Goal: Information Seeking & Learning: Check status

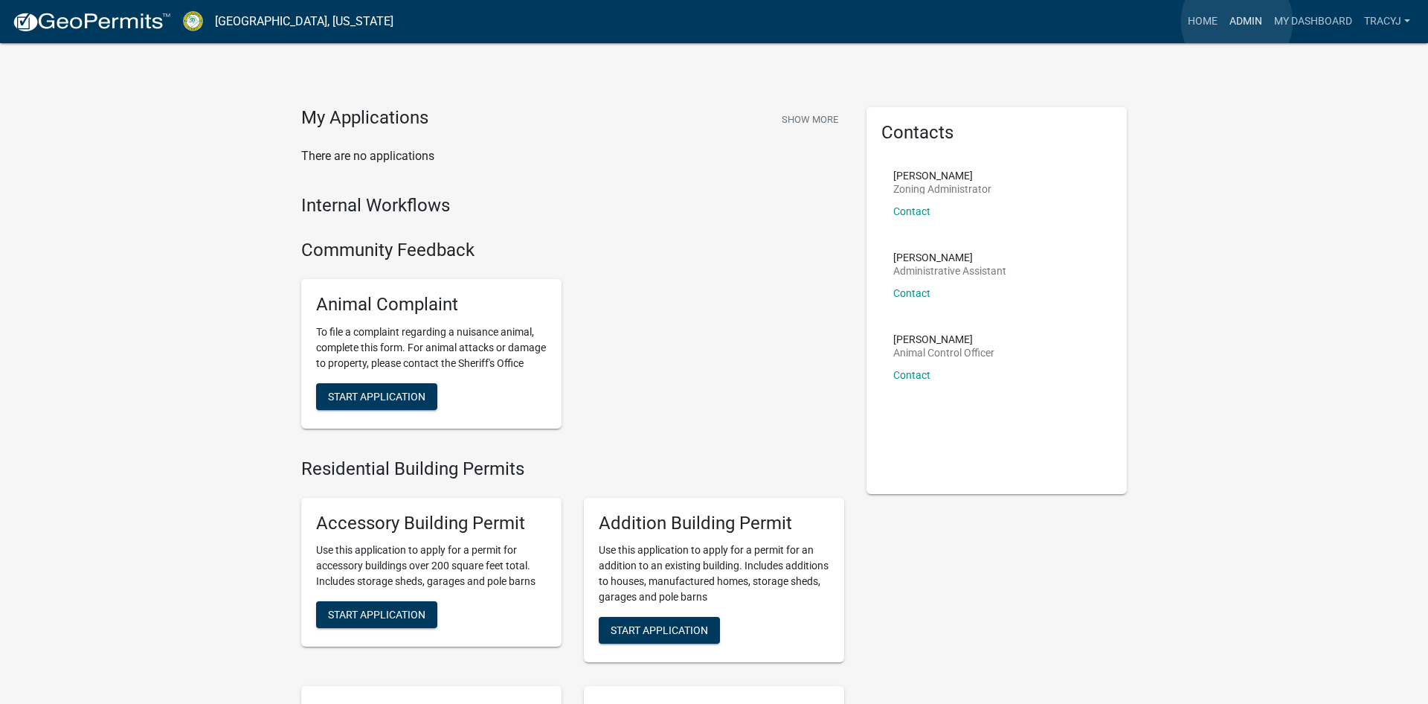
click at [1237, 22] on link "Admin" at bounding box center [1246, 21] width 45 height 28
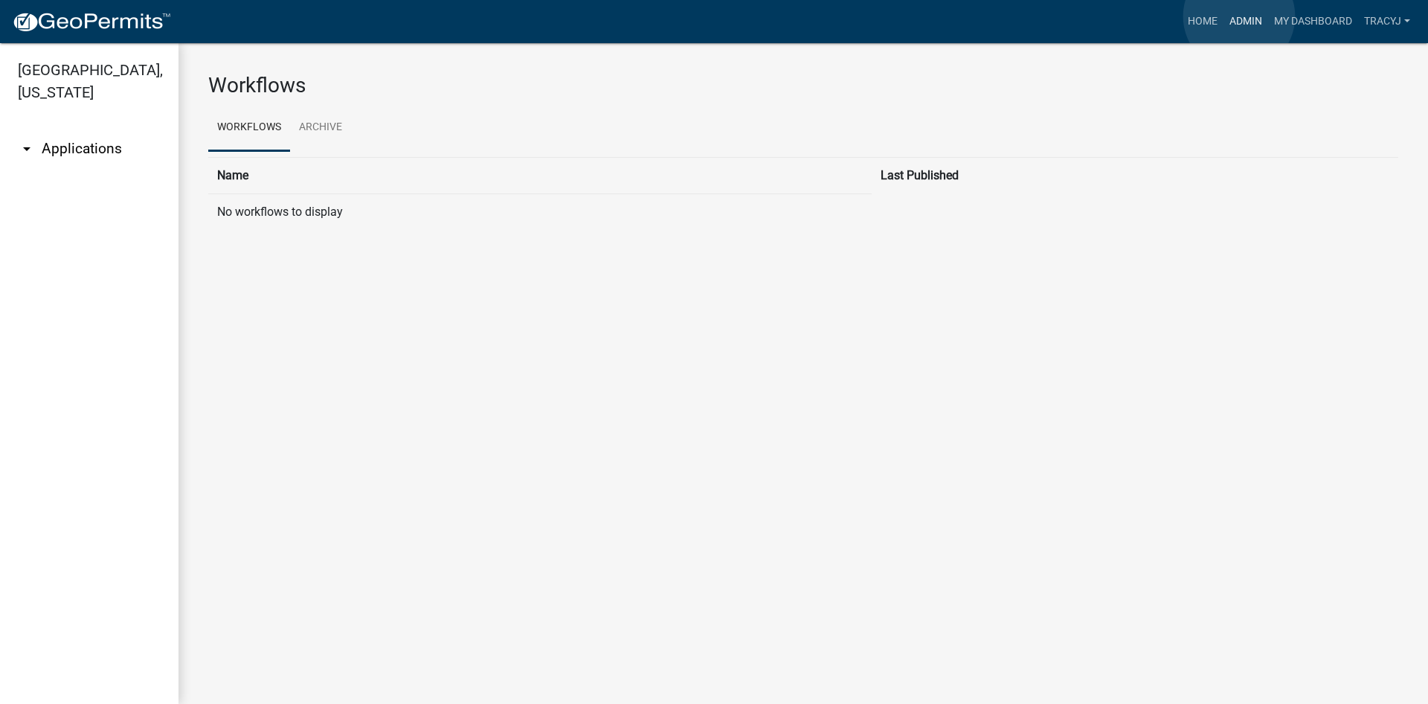
click at [1239, 16] on link "Admin" at bounding box center [1246, 21] width 45 height 28
click at [78, 151] on link "arrow_drop_down Applications" at bounding box center [89, 149] width 179 height 36
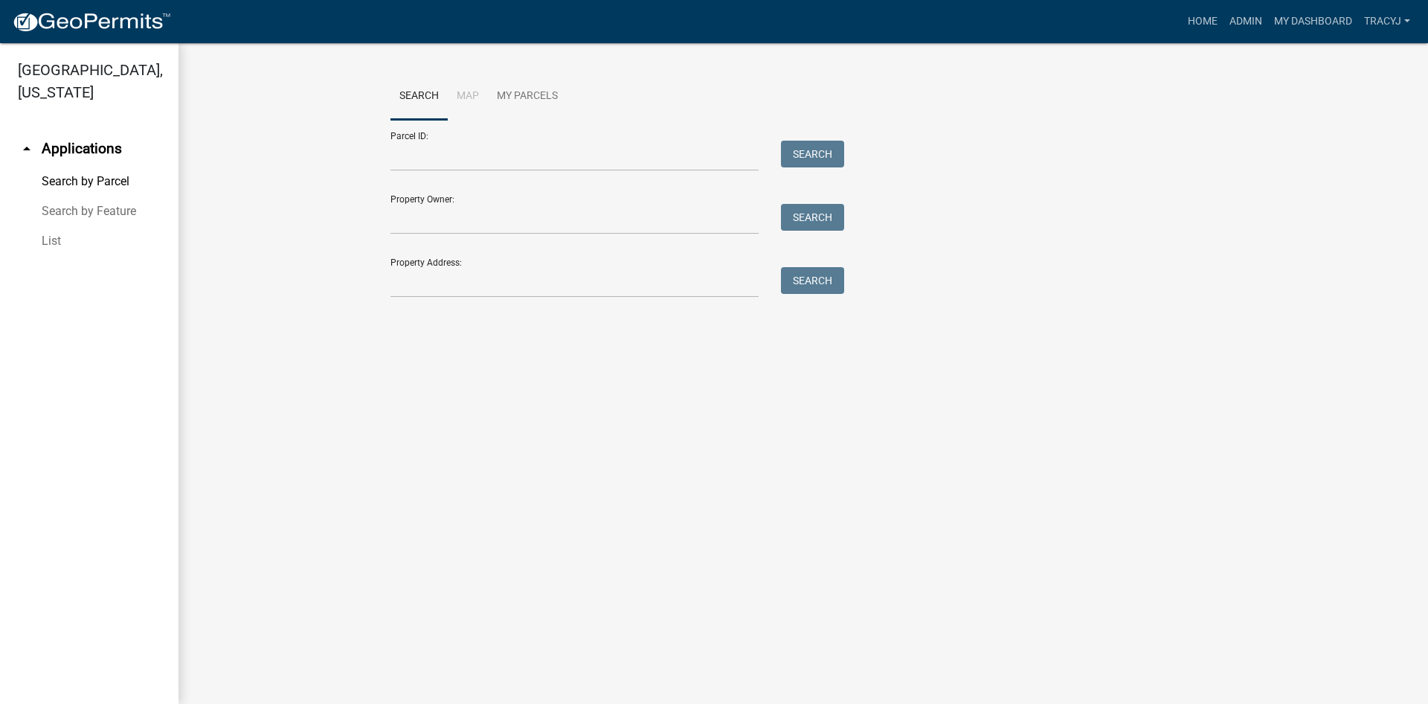
click at [48, 240] on link "List" at bounding box center [89, 241] width 179 height 30
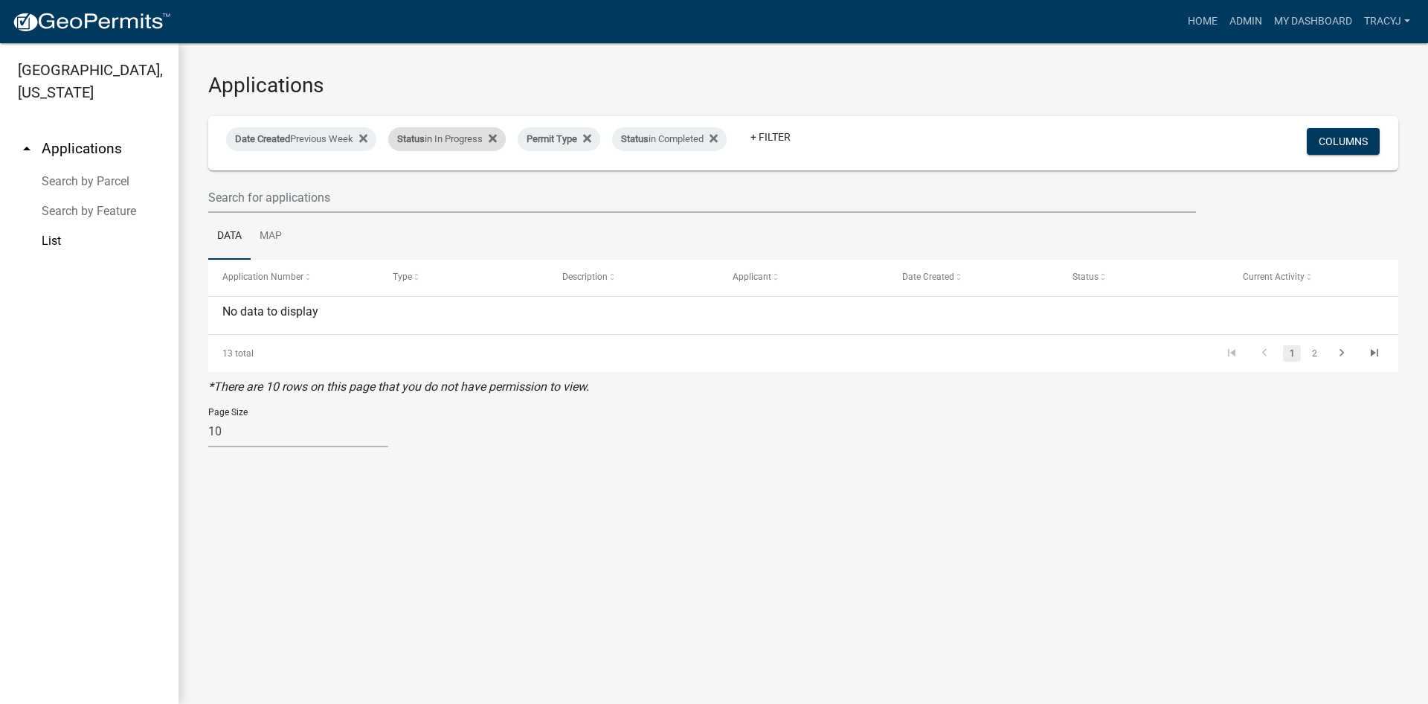
click at [442, 138] on div "Status in In Progress" at bounding box center [447, 139] width 118 height 24
select select "2: '1'"
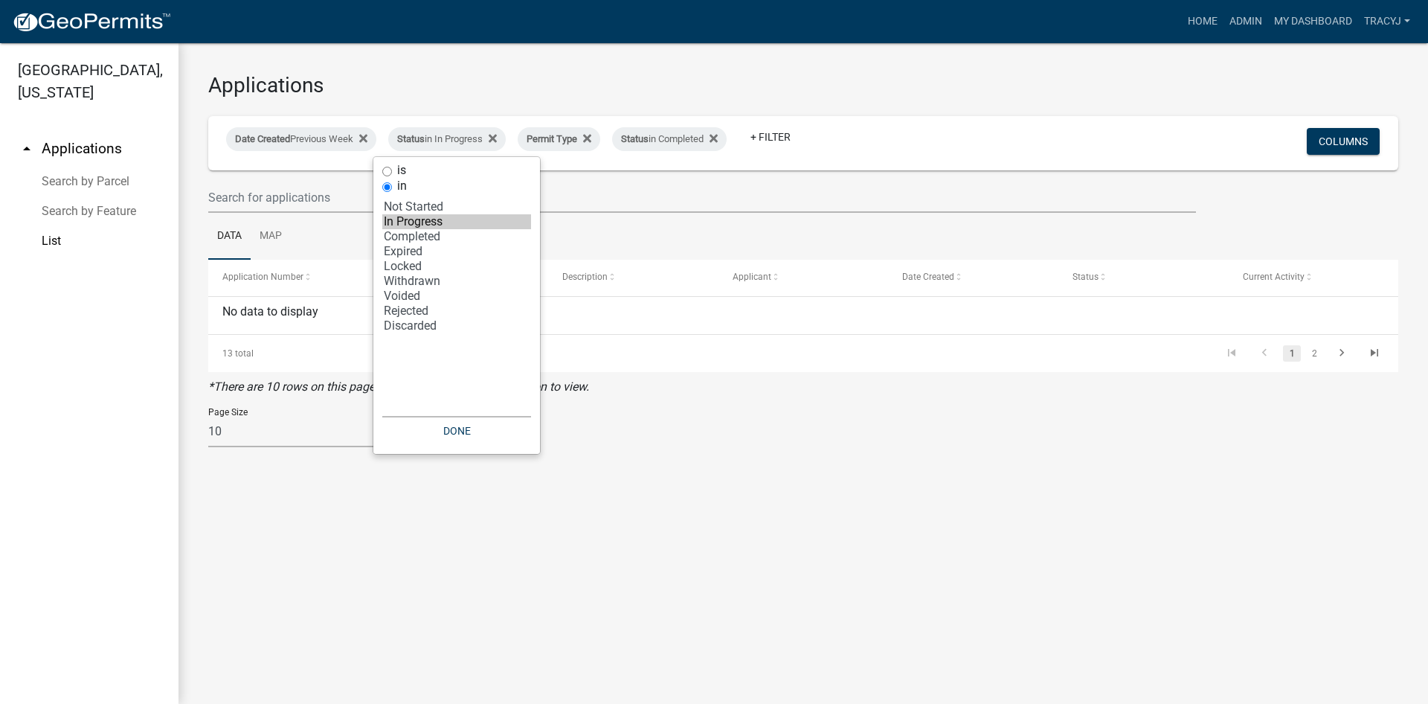
click at [425, 223] on option "In Progress" at bounding box center [456, 221] width 149 height 15
click at [486, 434] on button "Done" at bounding box center [456, 430] width 149 height 27
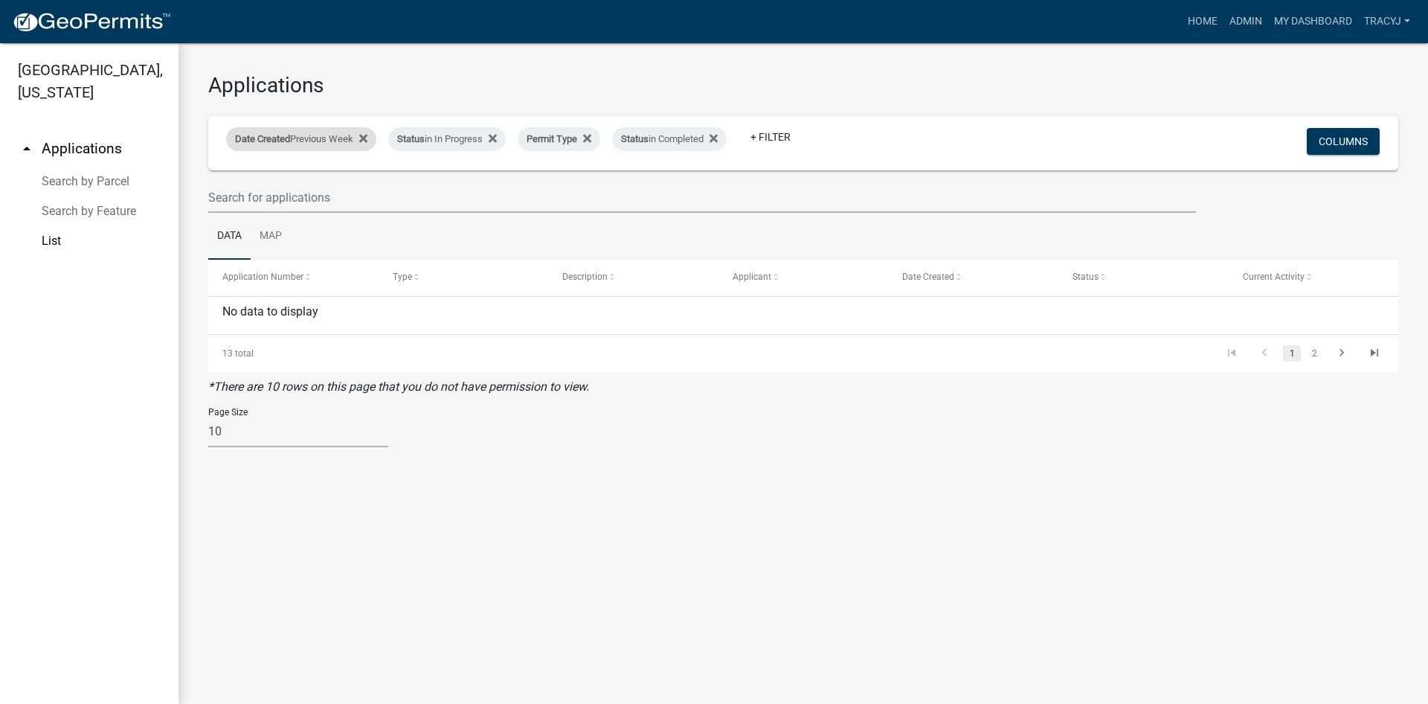
click at [290, 138] on span "Date Created" at bounding box center [262, 138] width 55 height 11
select select "previous_1_weeks"
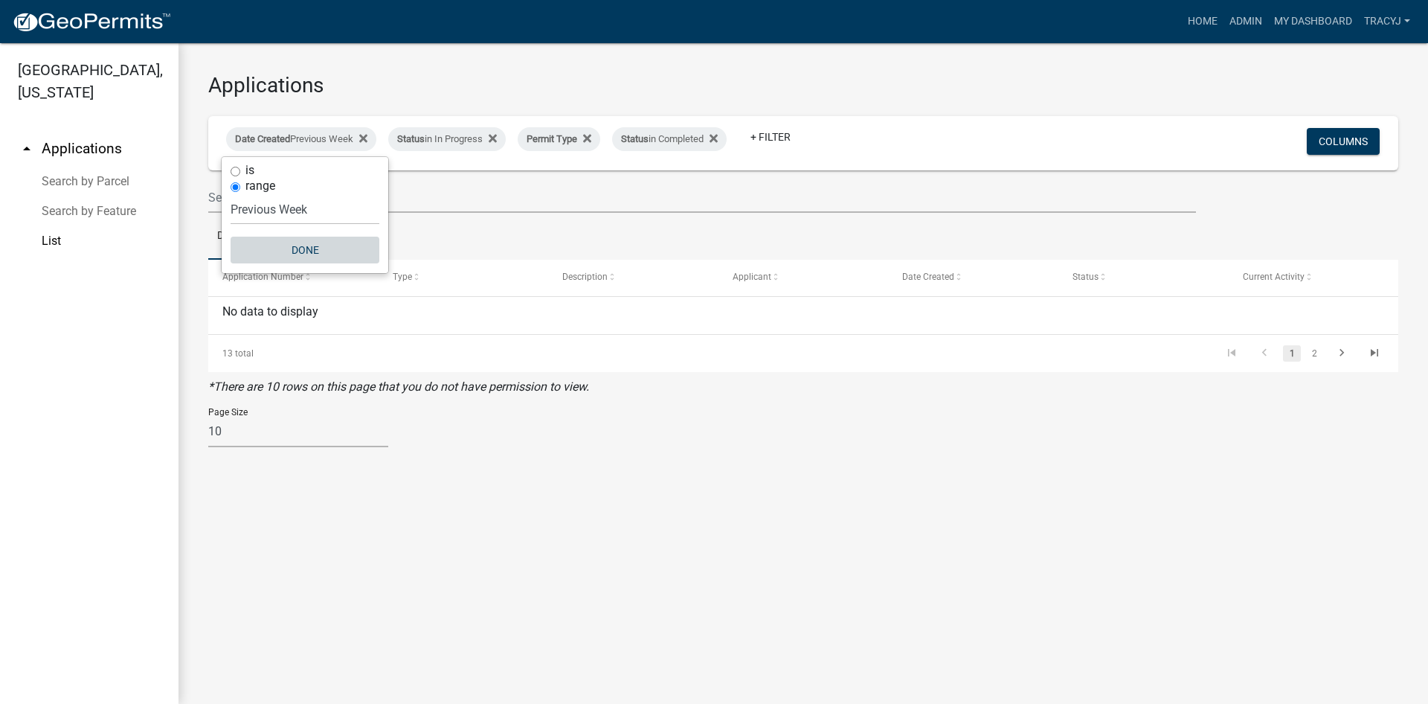
click at [289, 250] on button "Done" at bounding box center [305, 250] width 149 height 27
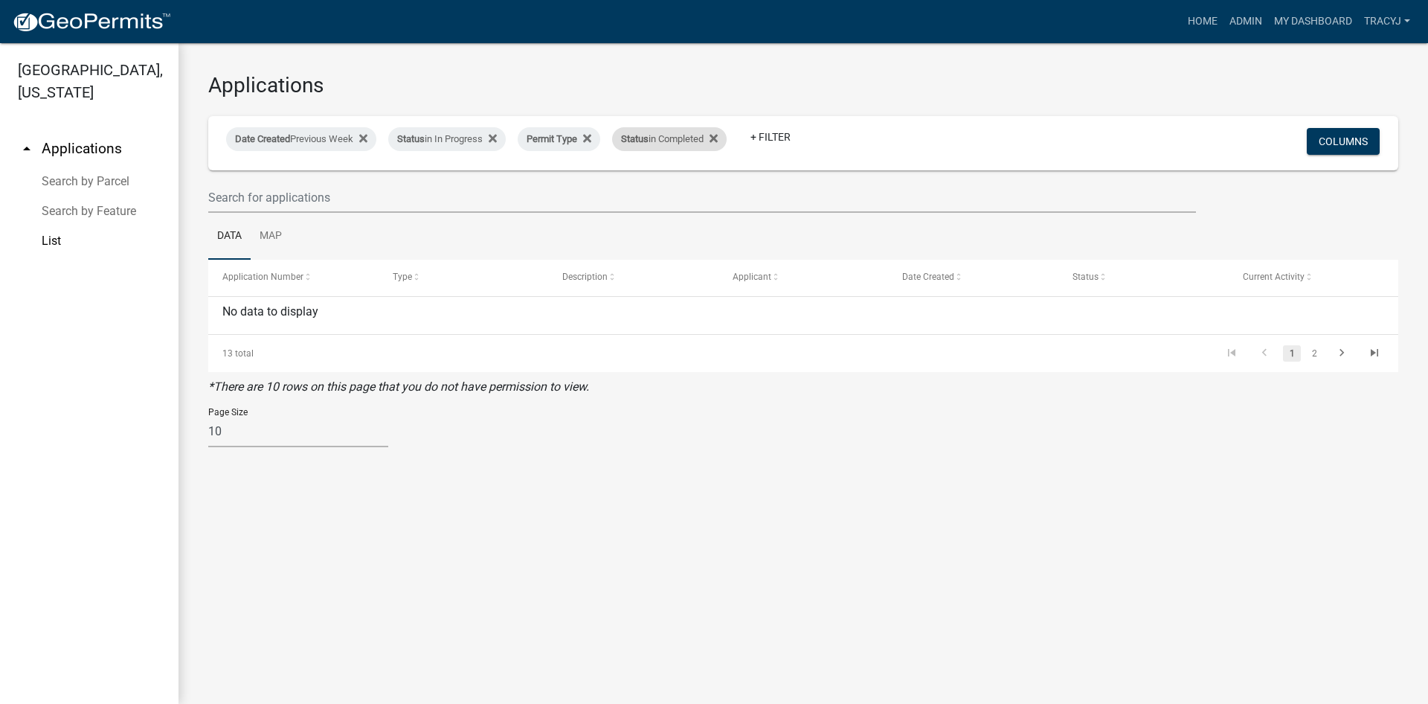
click at [690, 136] on div "Status in Completed" at bounding box center [669, 139] width 115 height 24
select select "3: '2'"
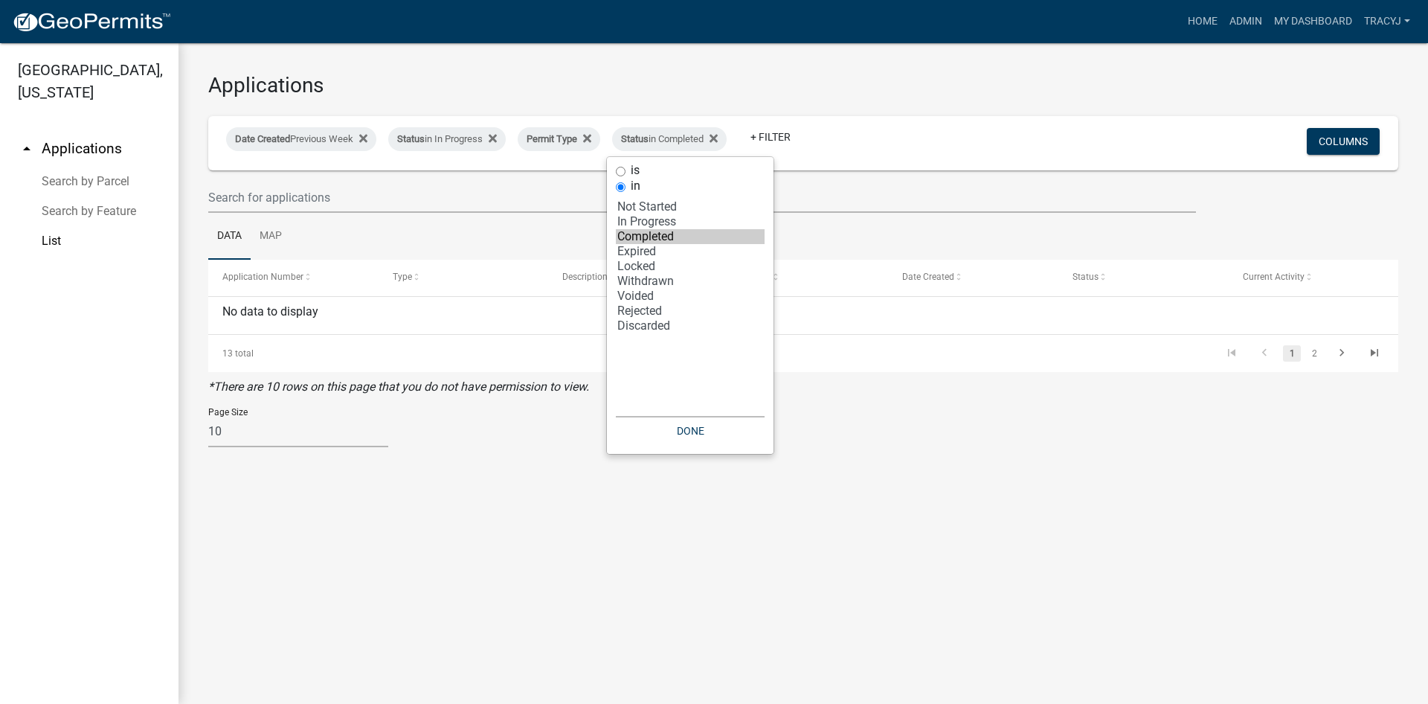
click at [668, 239] on option "Completed" at bounding box center [690, 236] width 149 height 15
click at [837, 193] on input "text" at bounding box center [702, 197] width 988 height 30
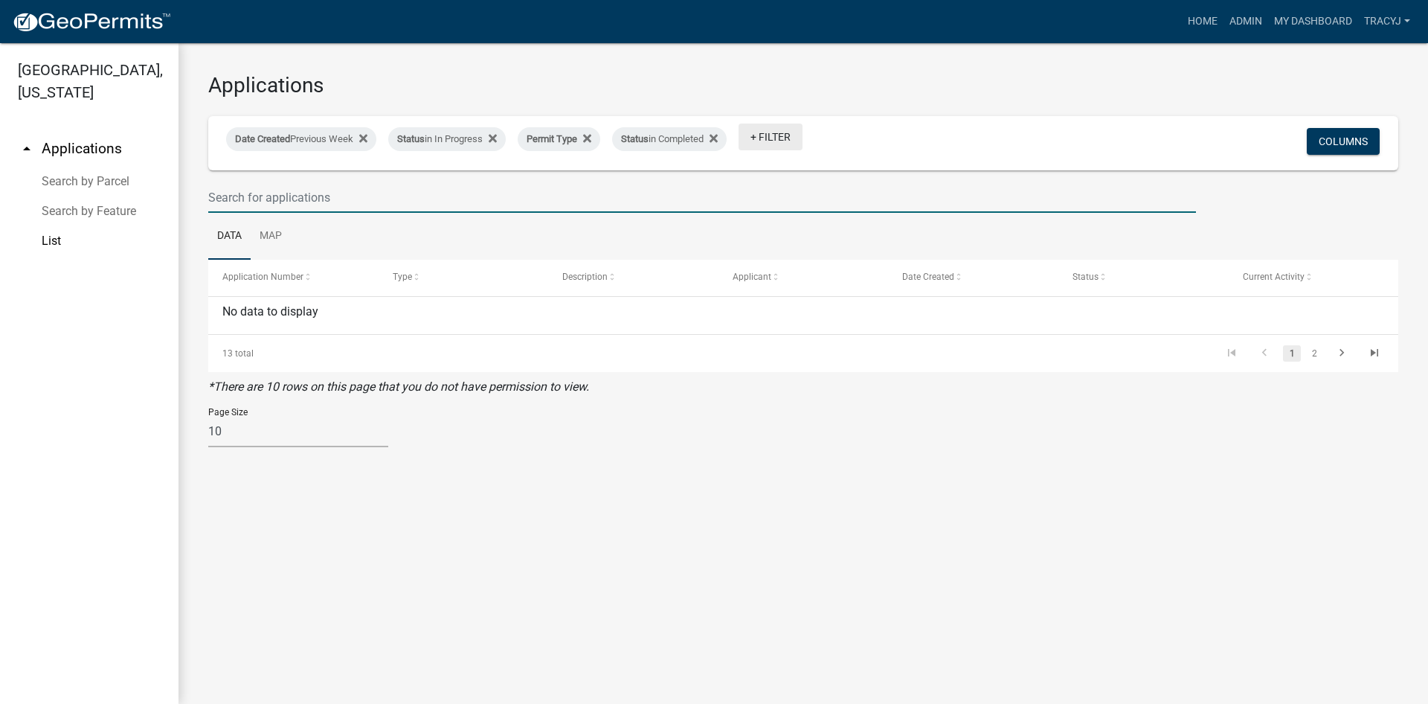
click at [789, 134] on link "+ Filter" at bounding box center [771, 136] width 64 height 27
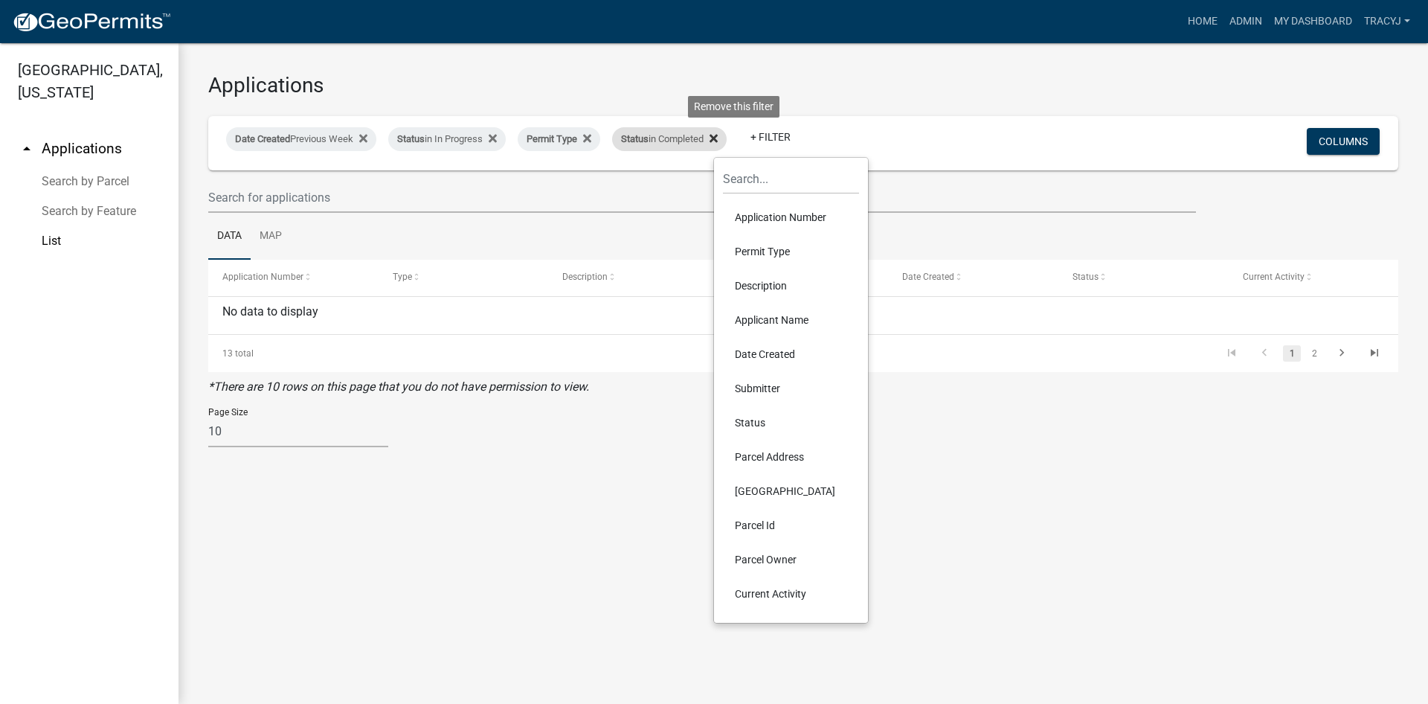
click at [718, 136] on icon at bounding box center [714, 138] width 8 height 12
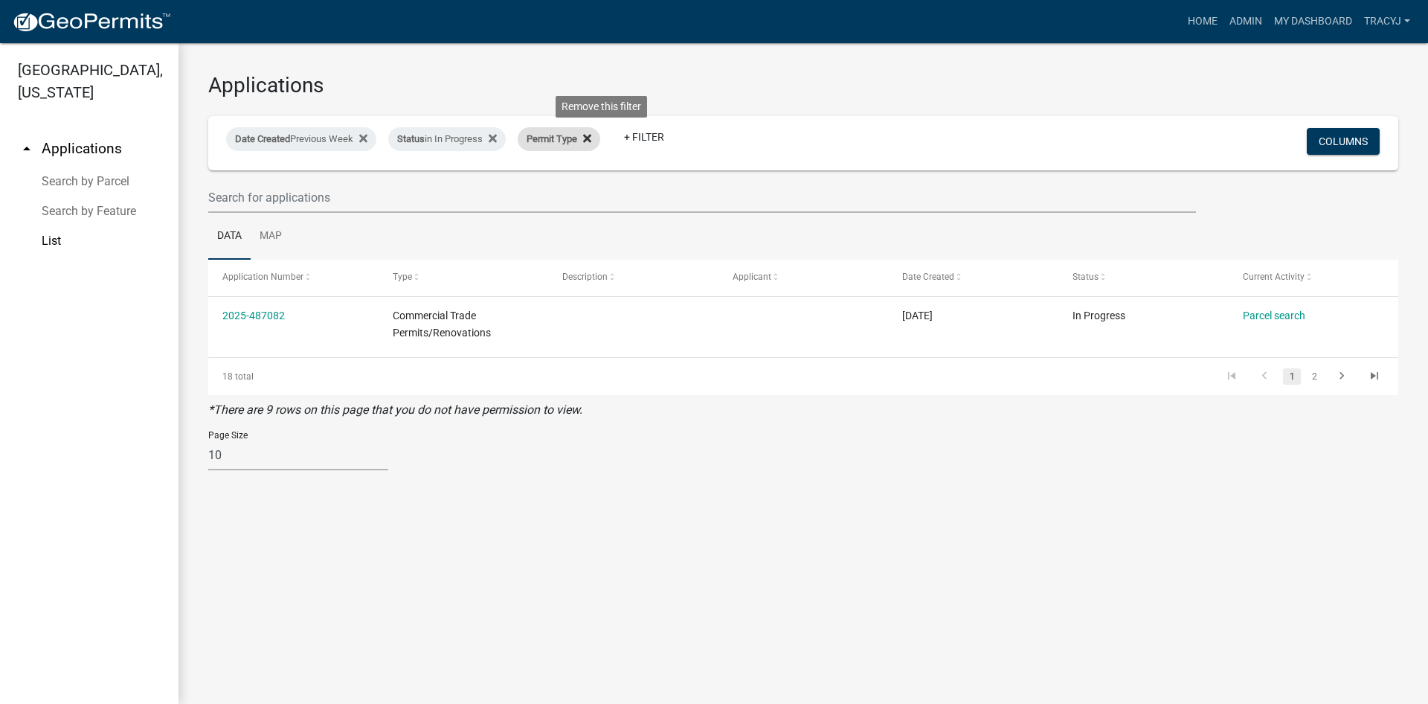
click at [591, 138] on icon at bounding box center [587, 138] width 8 height 12
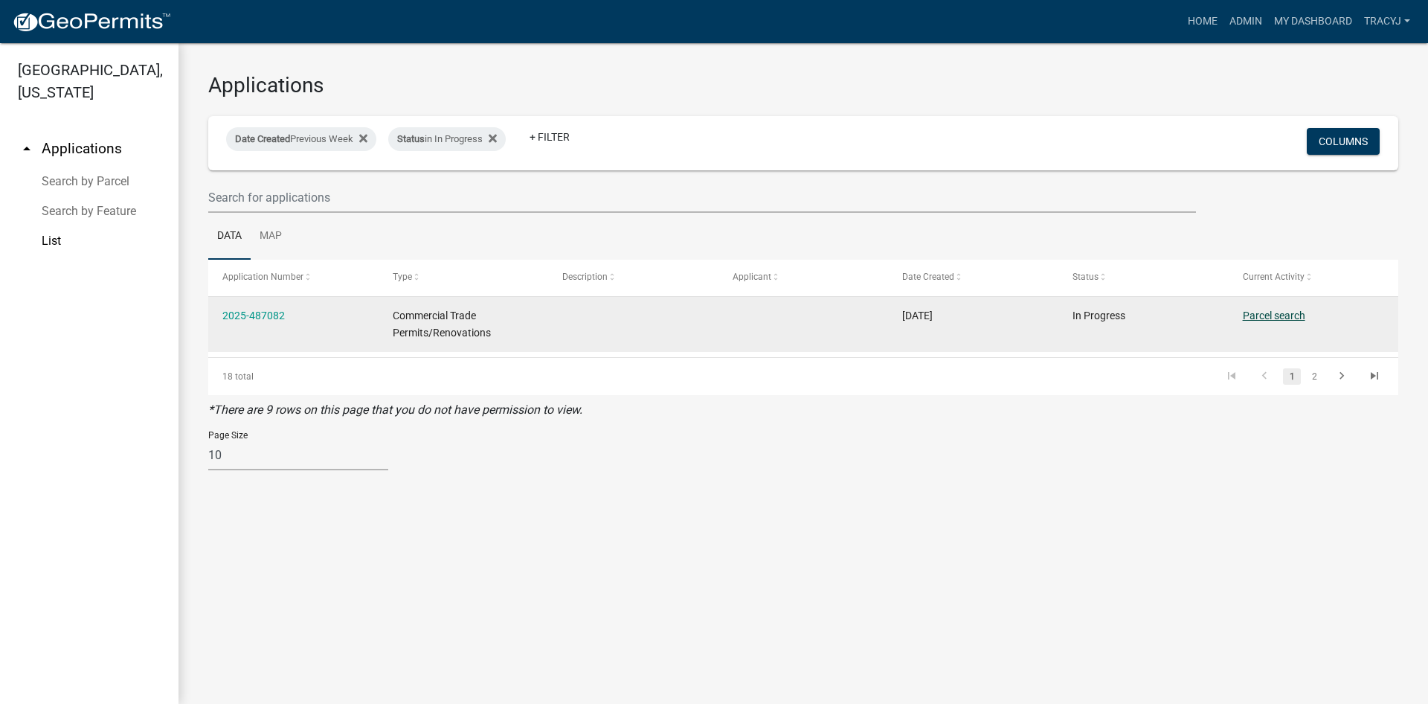
click at [1268, 317] on link "Parcel search" at bounding box center [1274, 315] width 62 height 12
click at [262, 313] on link "2025-487082" at bounding box center [253, 315] width 62 height 12
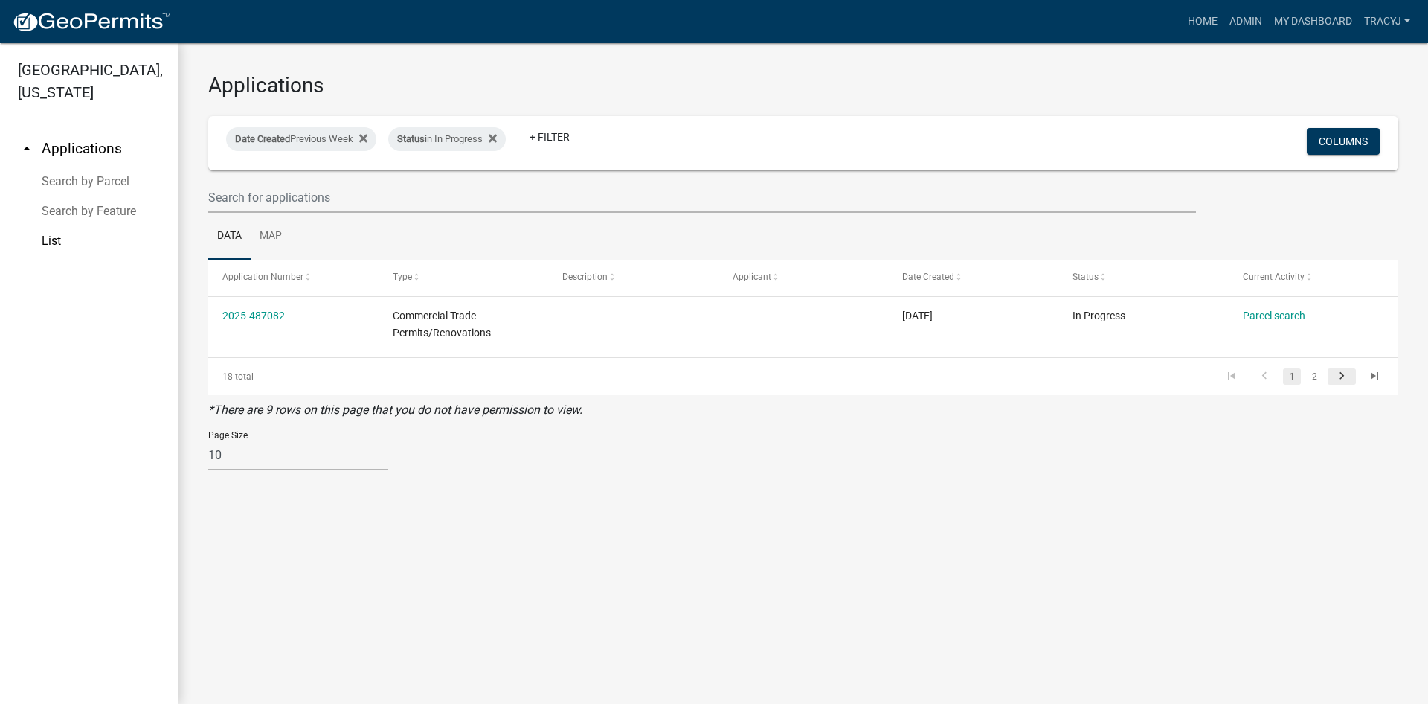
click at [1340, 374] on icon "go to next page" at bounding box center [1341, 378] width 19 height 18
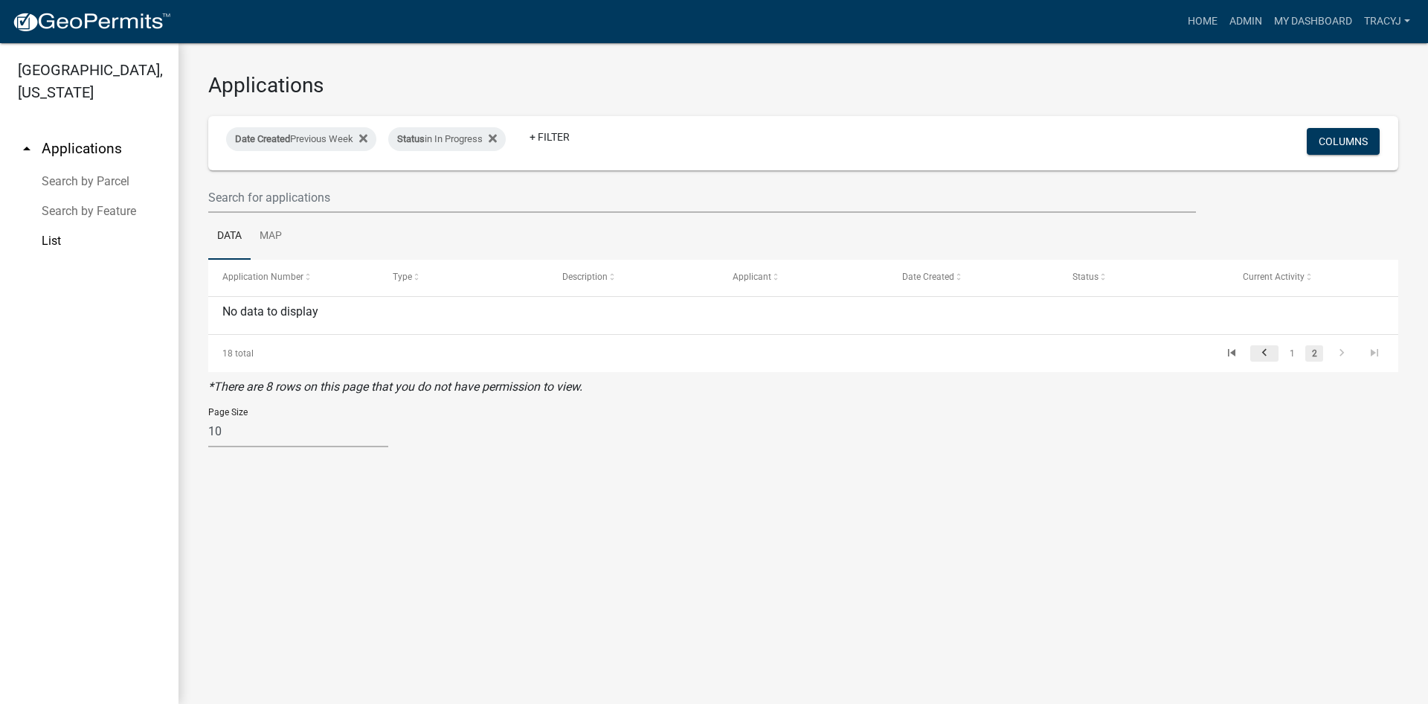
click at [1267, 354] on icon "go to previous page" at bounding box center [1264, 355] width 19 height 18
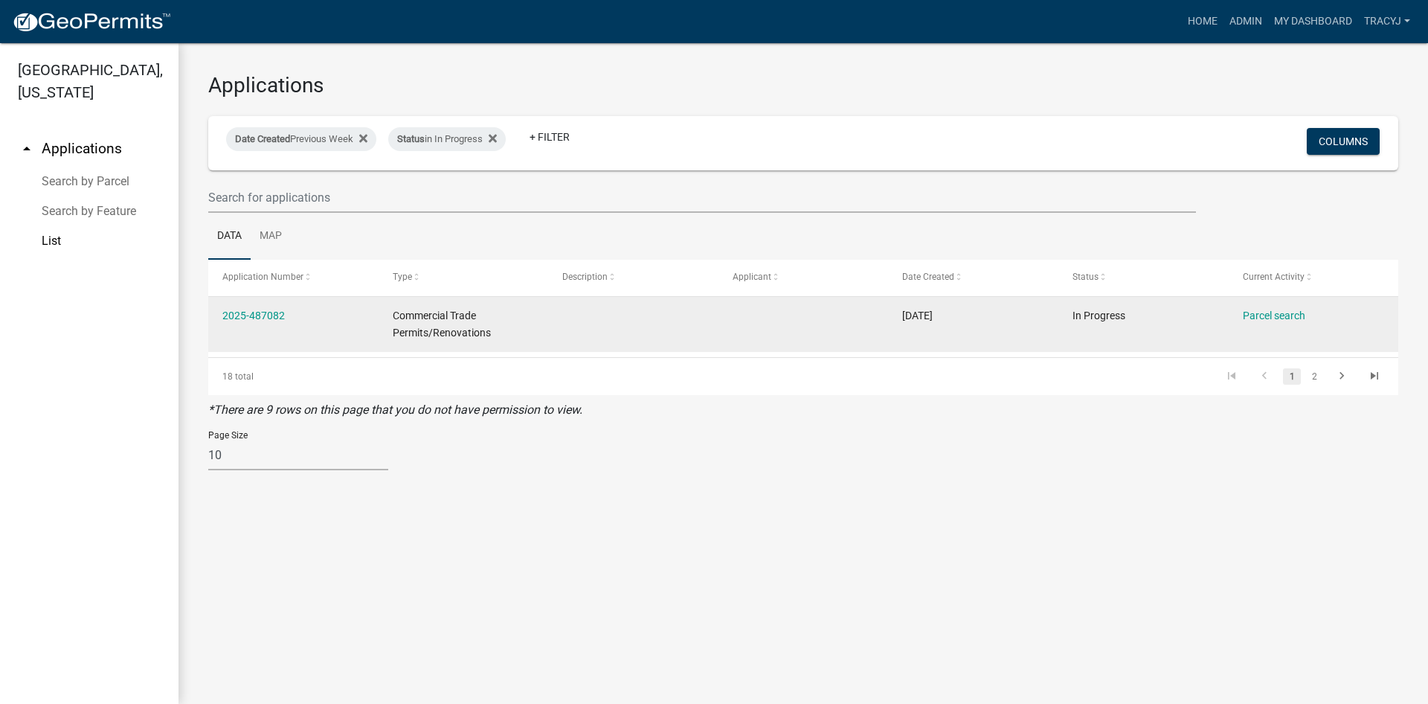
click at [431, 326] on div "Commercial Trade Permits/Renovations" at bounding box center [463, 324] width 141 height 34
click at [655, 327] on datatable-body-cell at bounding box center [633, 324] width 170 height 55
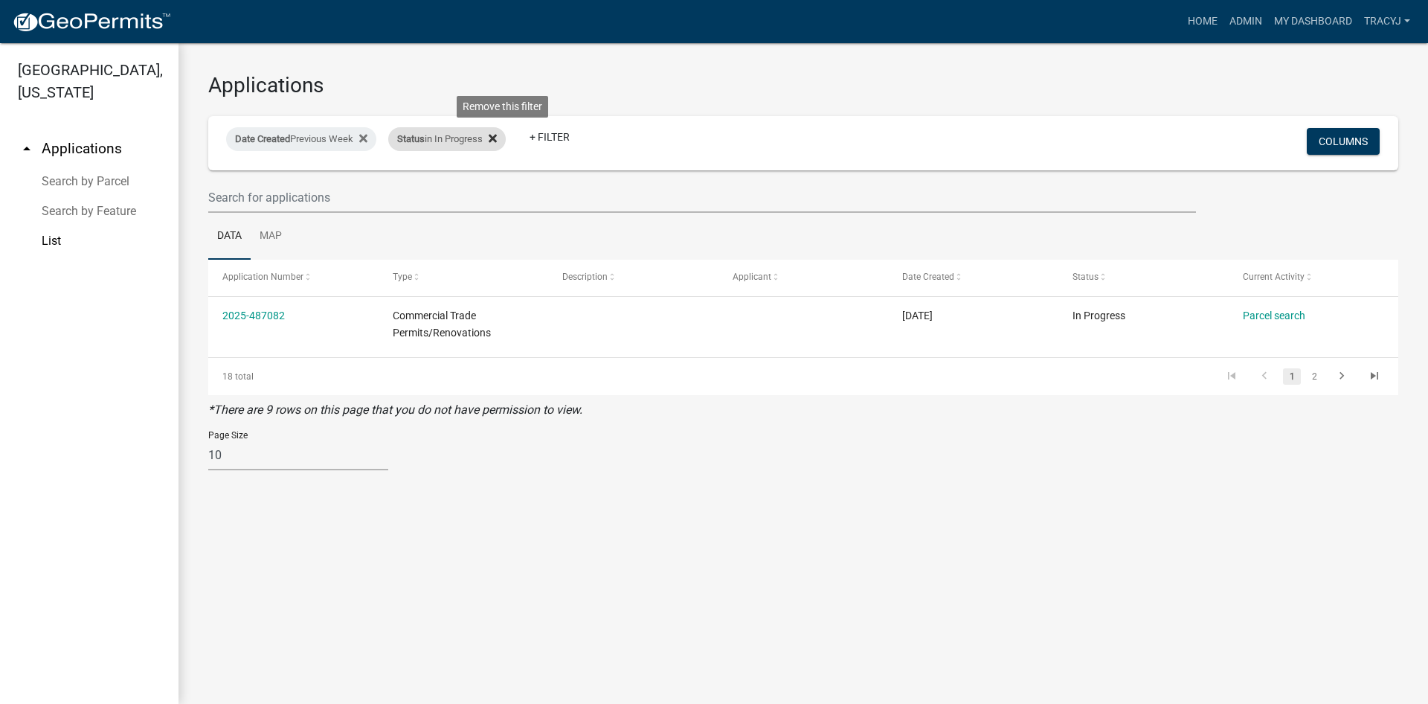
click at [497, 137] on icon at bounding box center [493, 138] width 8 height 8
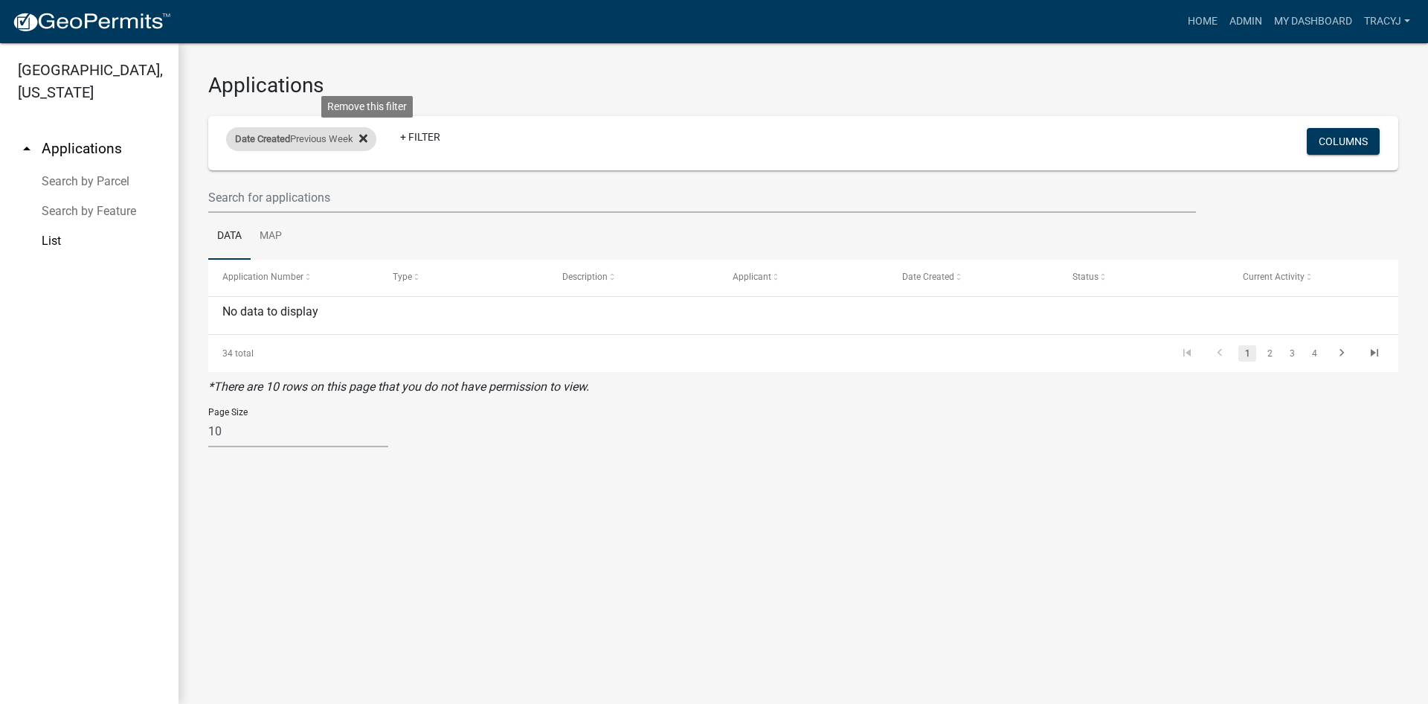
click at [367, 138] on icon at bounding box center [363, 138] width 8 height 8
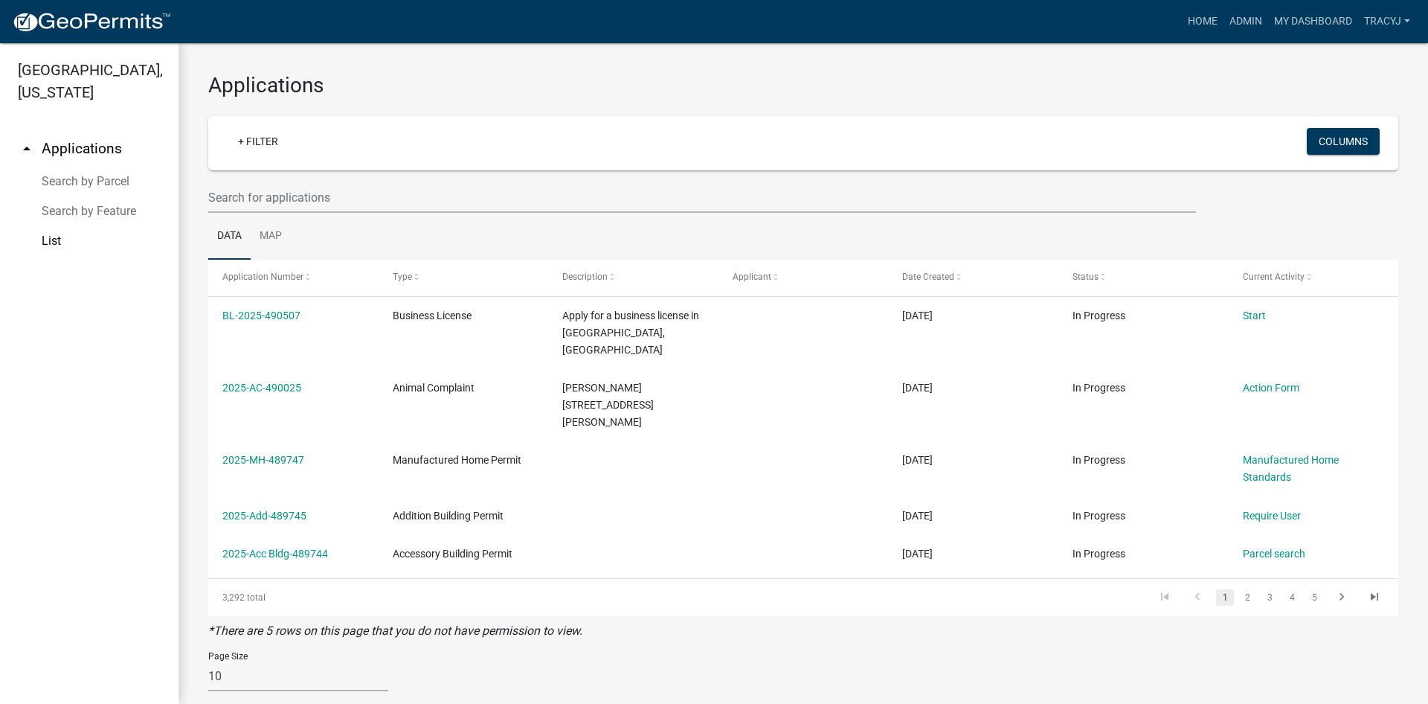
click at [421, 231] on ul "Data Map" at bounding box center [803, 236] width 1190 height 47
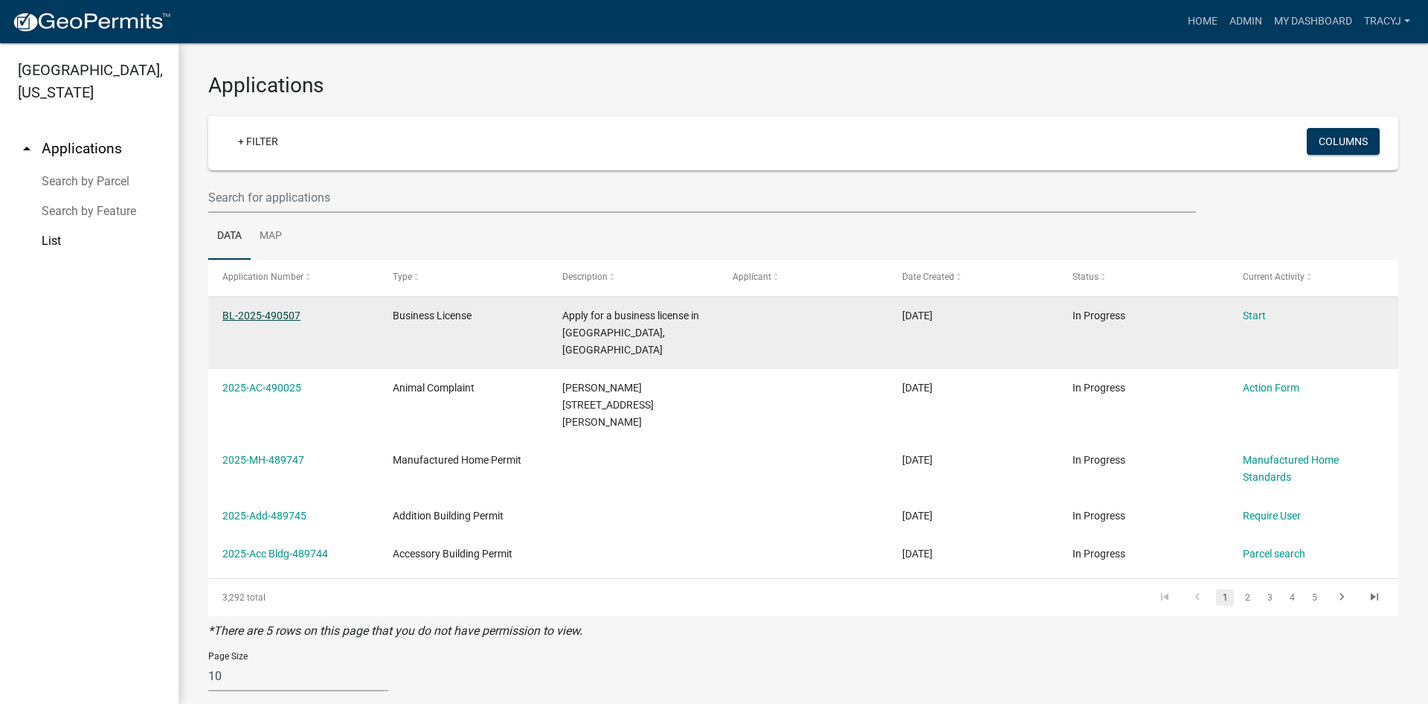
click at [283, 315] on link "BL-2025-490507" at bounding box center [261, 315] width 78 height 12
click at [1260, 317] on link "Start" at bounding box center [1254, 315] width 23 height 12
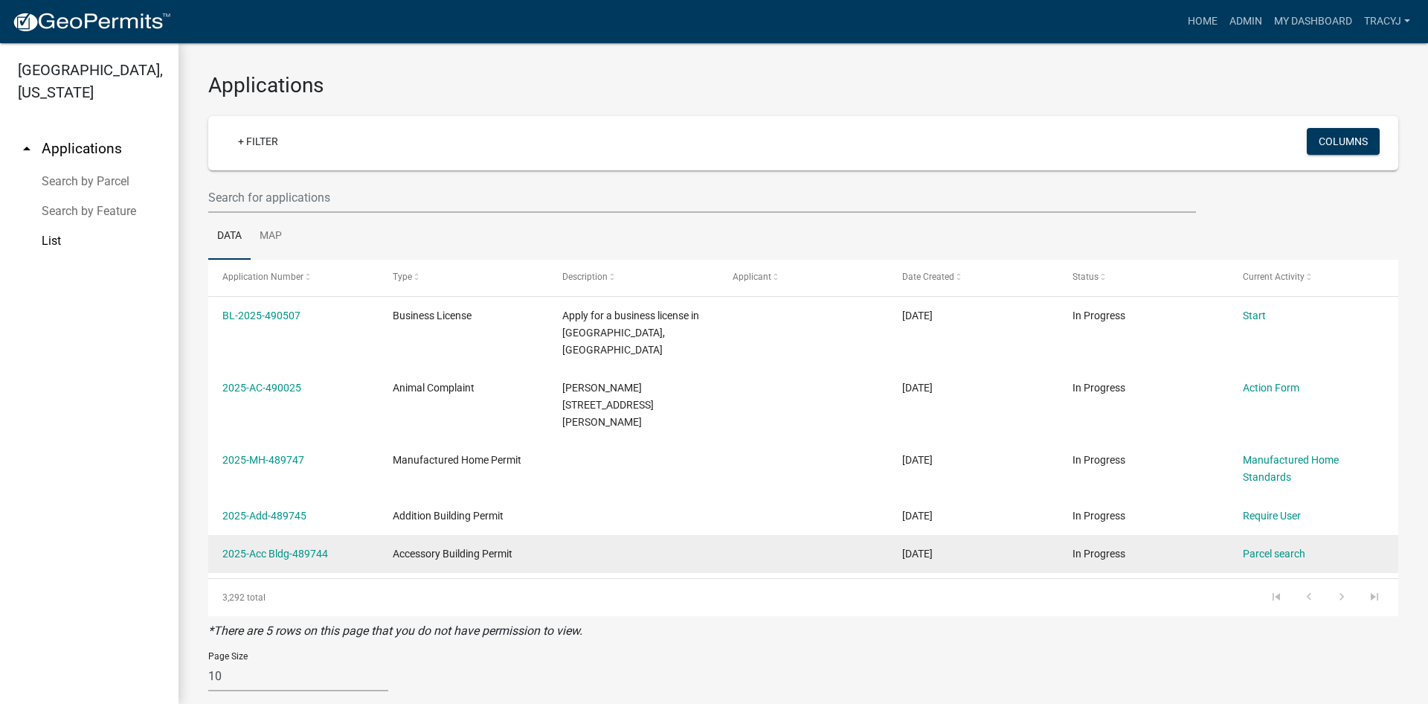
click at [547, 535] on datatable-body-cell "Accessory Building Permit" at bounding box center [464, 554] width 170 height 39
click at [560, 535] on datatable-body-cell at bounding box center [633, 554] width 170 height 39
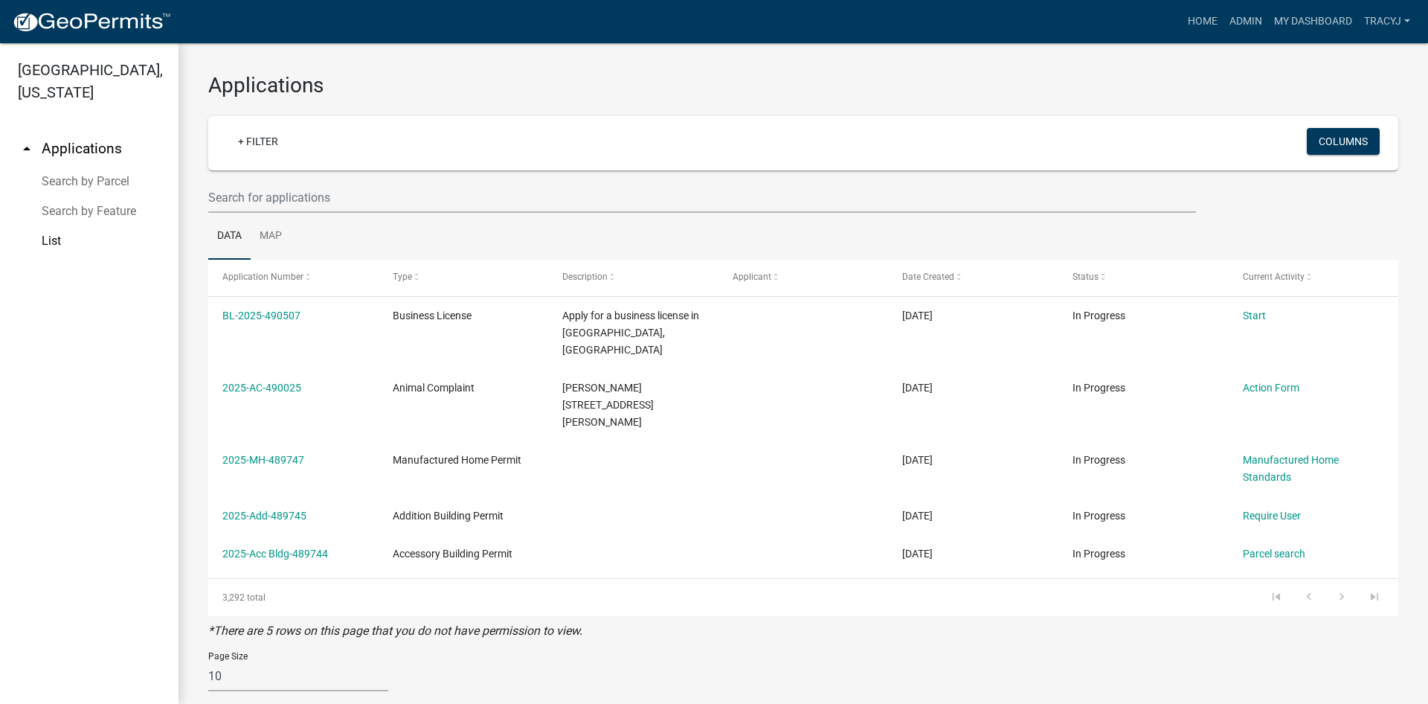
click at [813, 640] on div "Page Size 10 25 50 100" at bounding box center [803, 671] width 1213 height 63
click at [277, 236] on link "Map" at bounding box center [271, 237] width 40 height 48
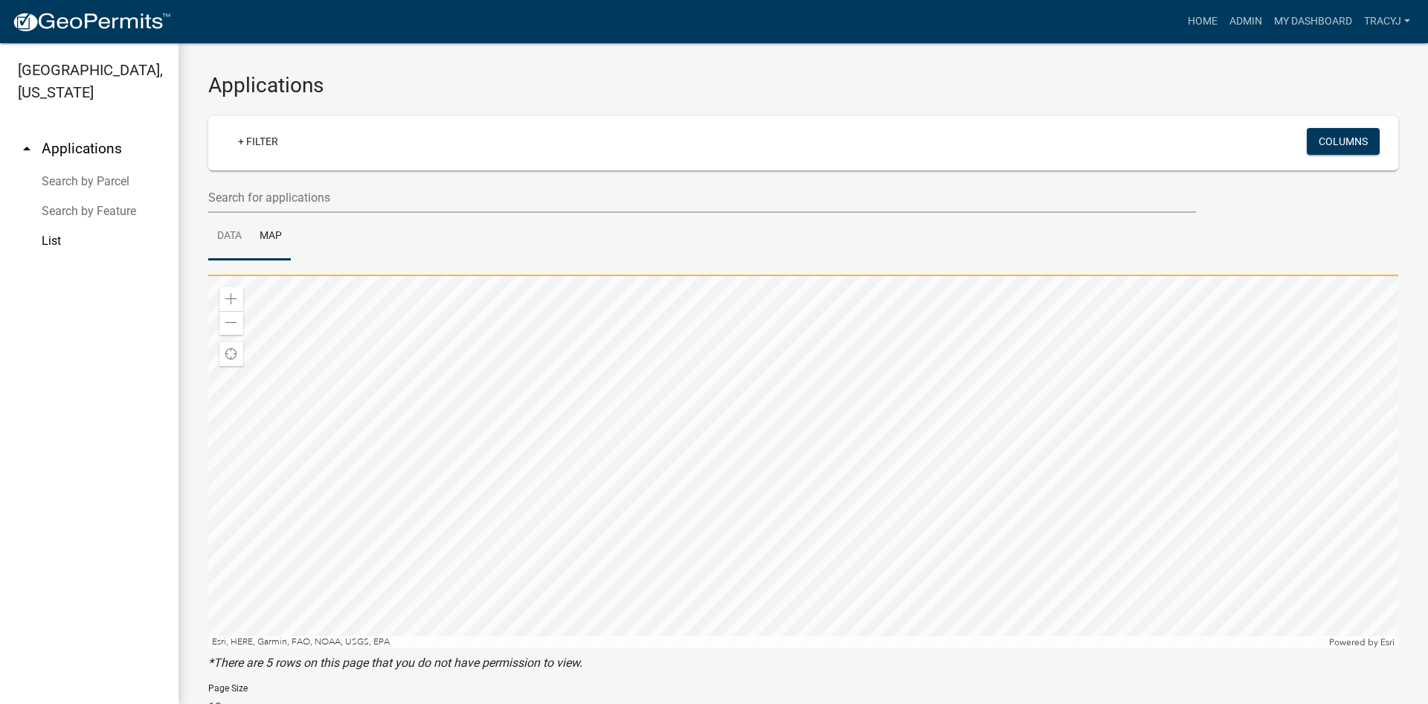
click at [228, 236] on link "Data" at bounding box center [229, 237] width 42 height 48
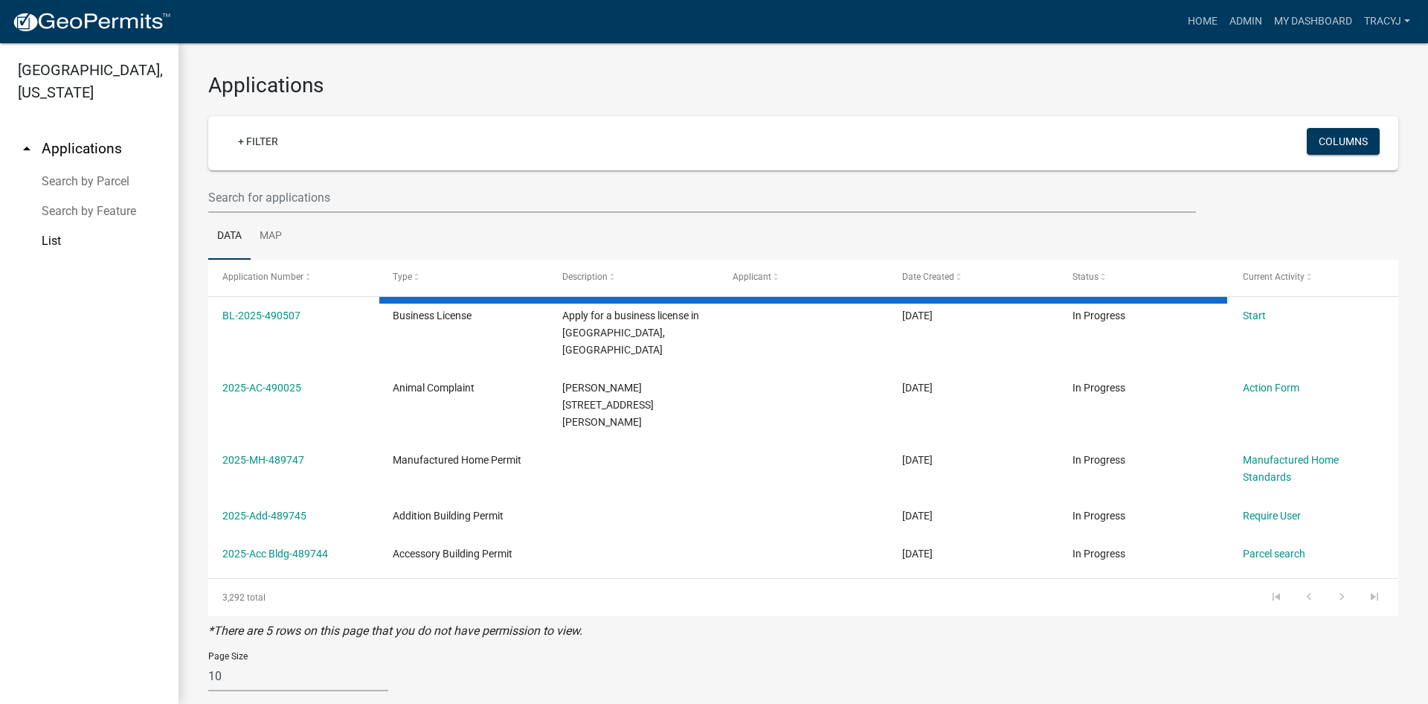
click at [706, 173] on wm-filter-builder "+ Filter Columns" at bounding box center [803, 164] width 1190 height 97
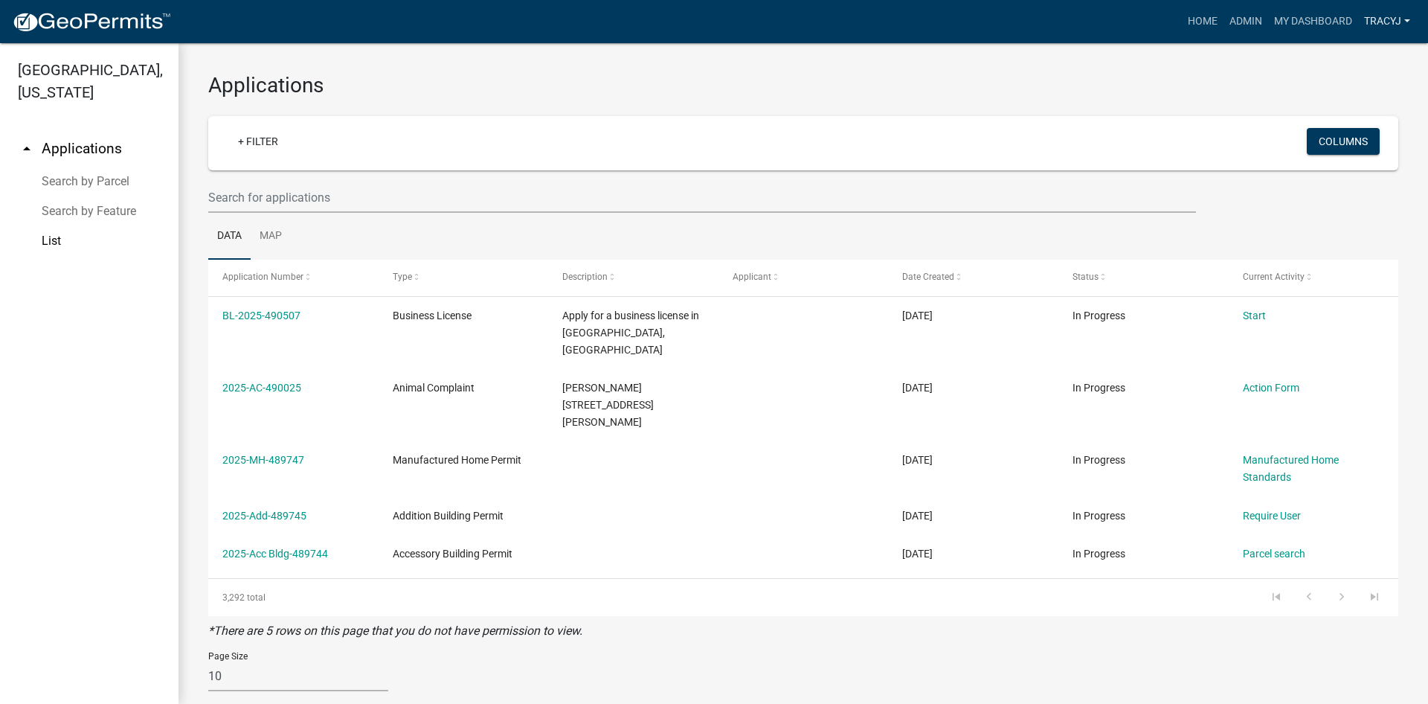
click at [1409, 19] on link "TracyJ" at bounding box center [1387, 21] width 58 height 28
click at [1166, 77] on h3 "Applications" at bounding box center [803, 85] width 1190 height 25
click at [248, 141] on link "+ Filter" at bounding box center [258, 141] width 64 height 27
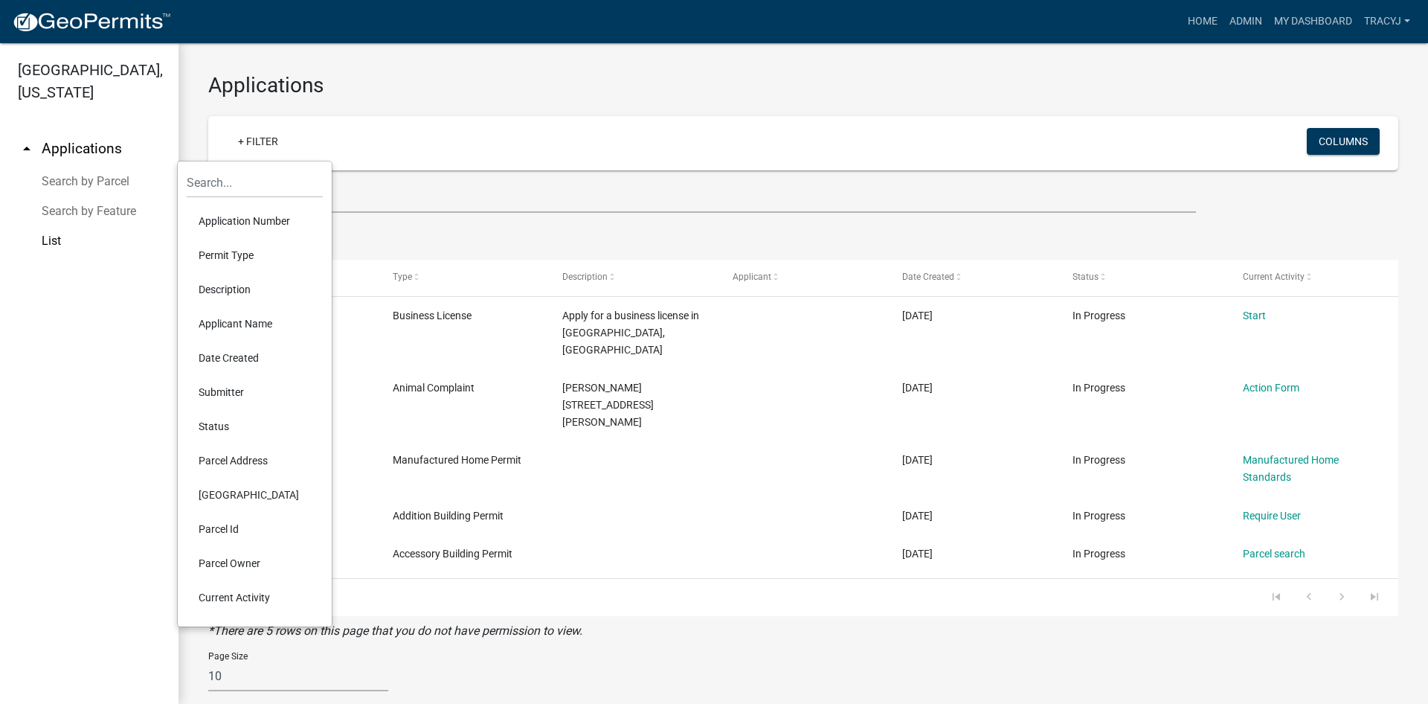
click at [227, 418] on li "Status" at bounding box center [255, 426] width 136 height 34
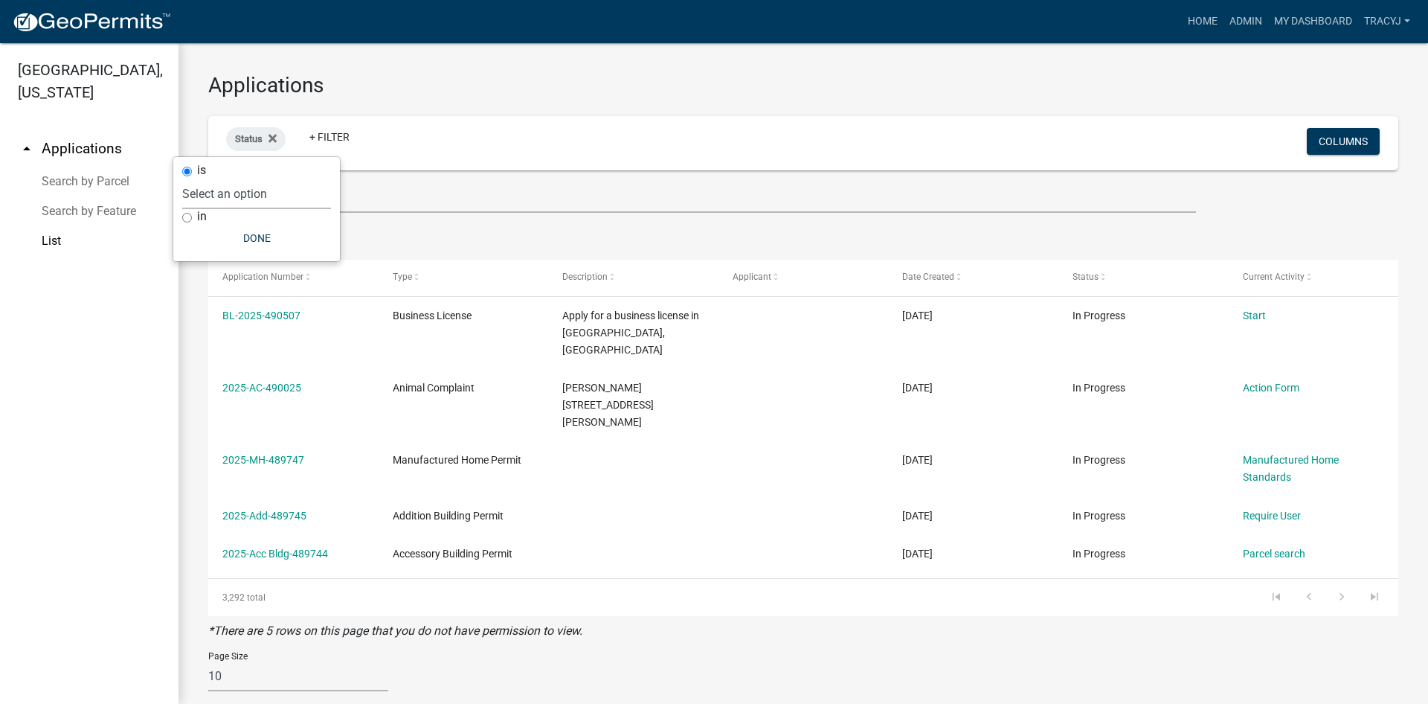
click at [182, 179] on select "Select an option Not Started In Progress Completed Expired Locked Withdrawn Voi…" at bounding box center [256, 194] width 149 height 30
select select "2"
click option "Completed" at bounding box center [0, 0] width 0 height 0
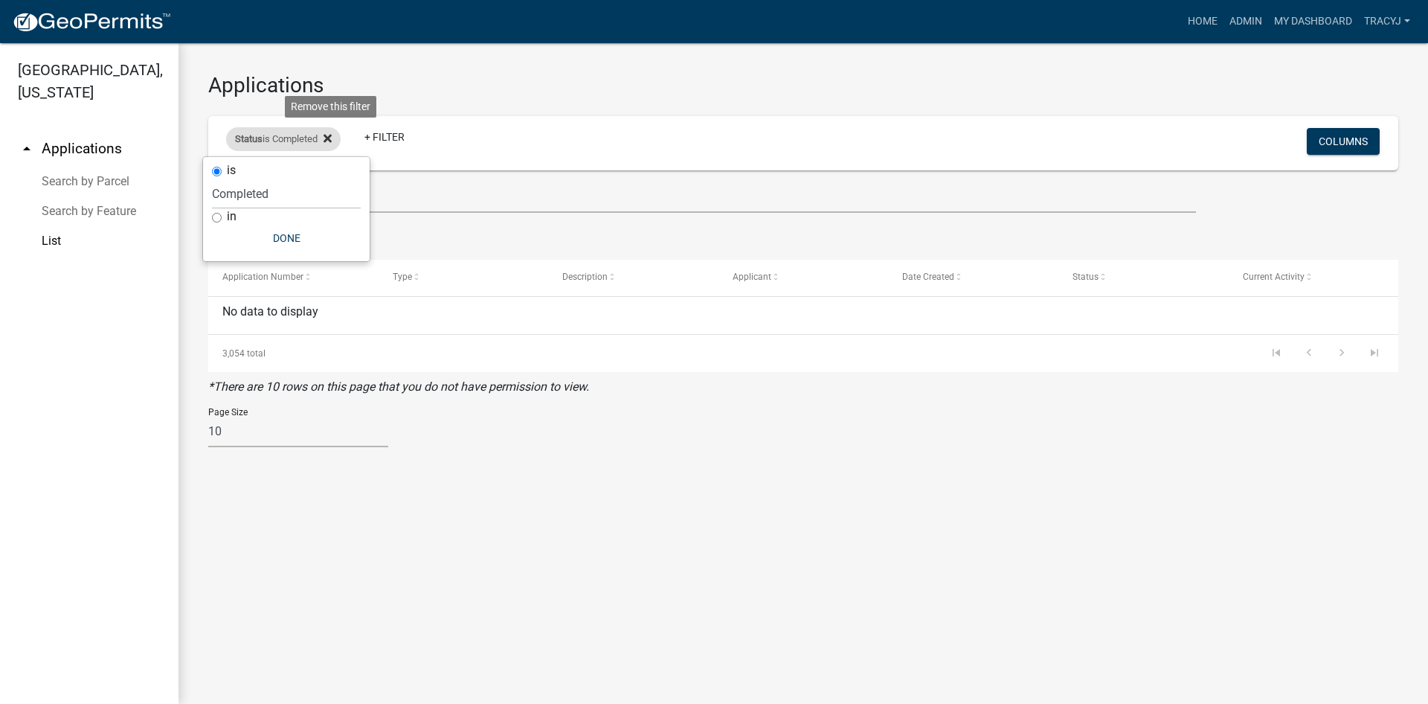
click at [331, 134] on icon at bounding box center [328, 138] width 8 height 12
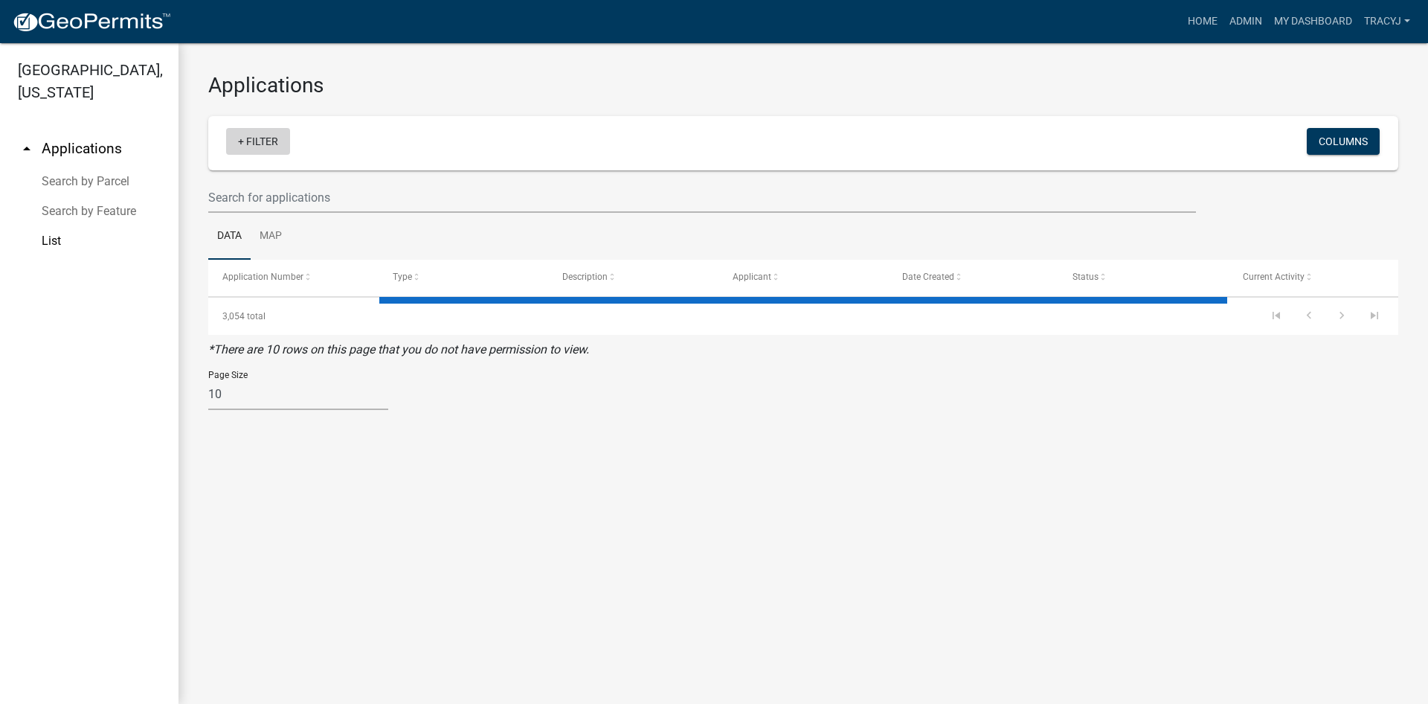
click at [256, 141] on link "+ Filter" at bounding box center [258, 141] width 64 height 27
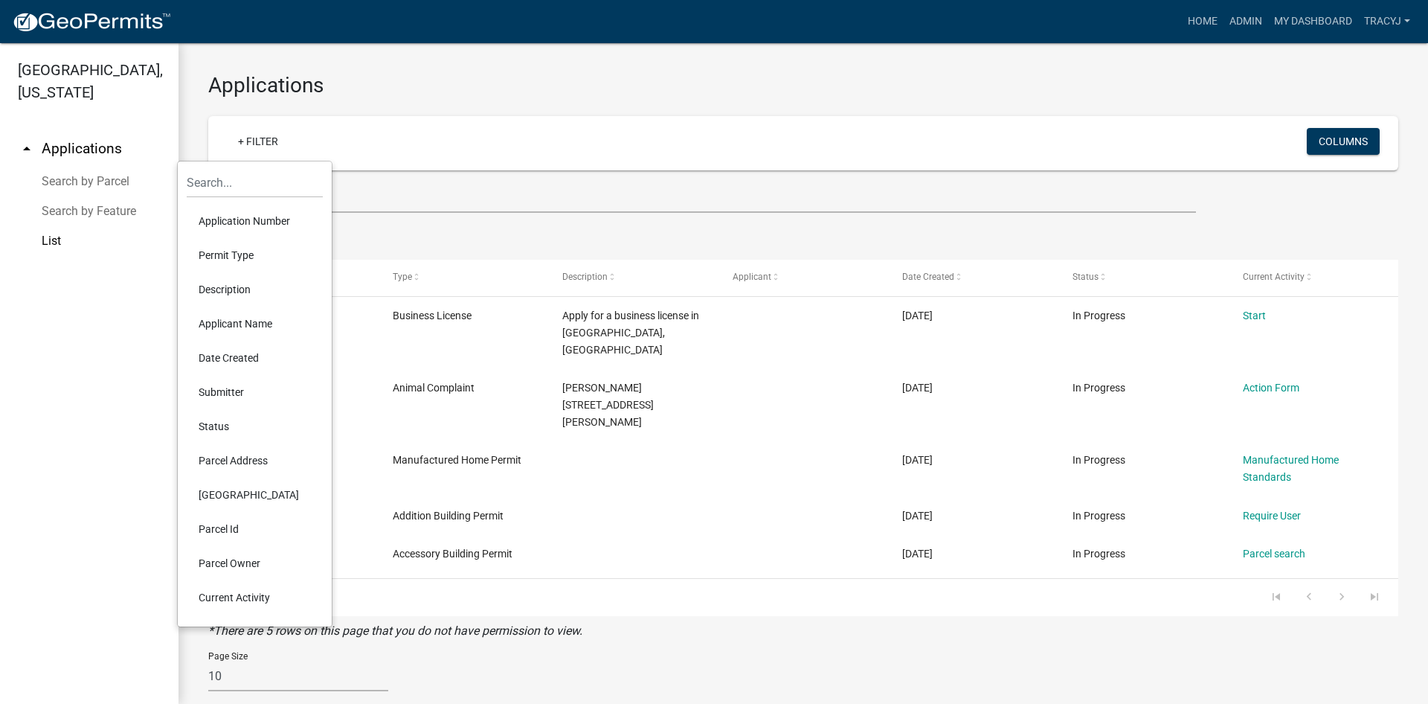
click at [236, 247] on li "Permit Type" at bounding box center [255, 255] width 136 height 34
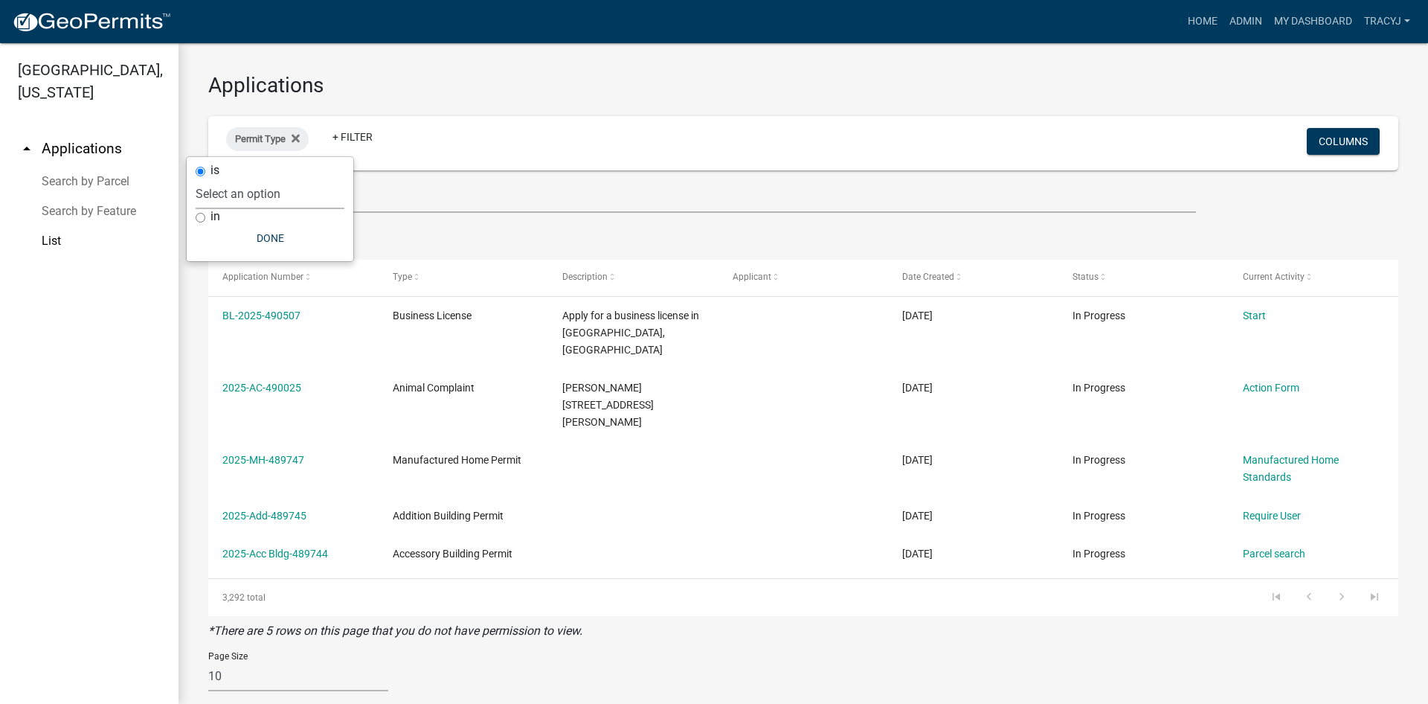
click at [196, 179] on select "Select an option" at bounding box center [270, 194] width 149 height 30
click at [240, 190] on select "Select an option" at bounding box center [270, 194] width 149 height 30
click at [196, 179] on select "Select an option" at bounding box center [270, 194] width 149 height 30
click at [236, 184] on select "Select an option" at bounding box center [270, 194] width 149 height 30
click at [349, 140] on link "+ Filter" at bounding box center [353, 136] width 64 height 27
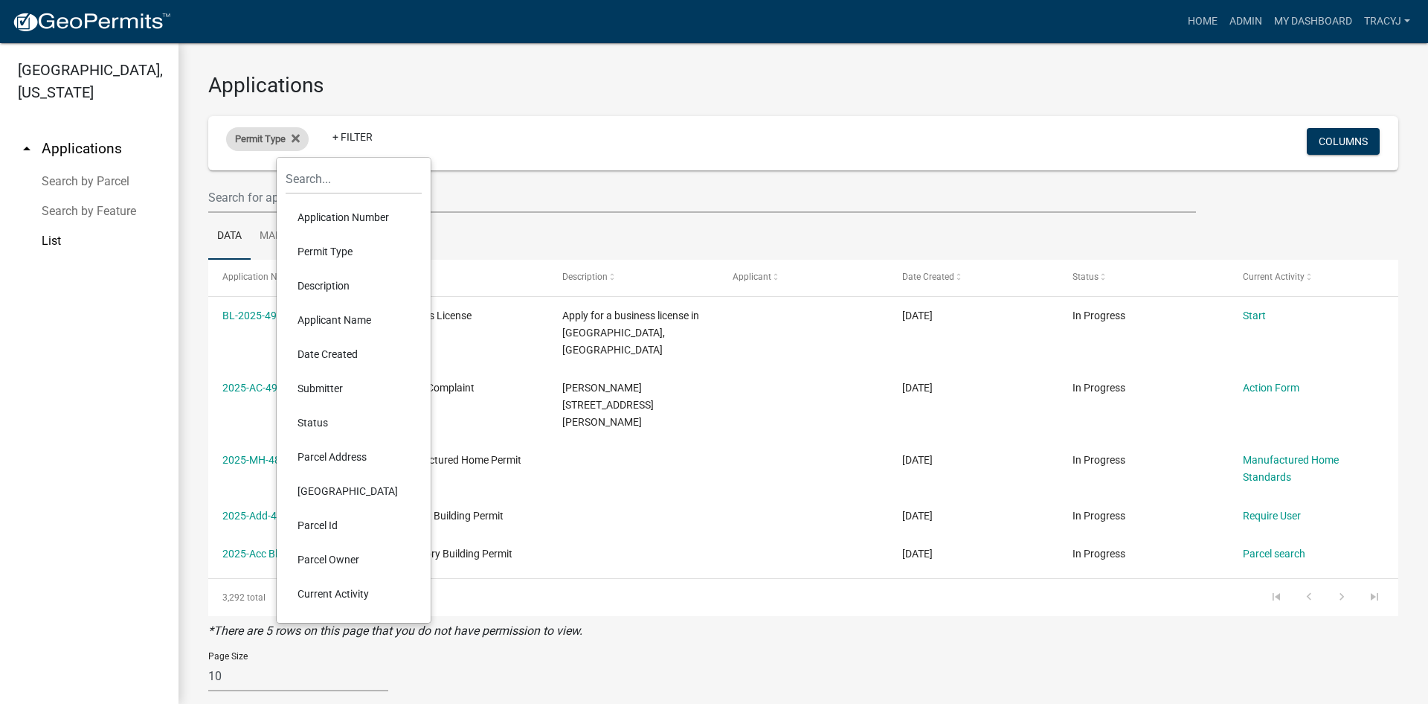
click at [280, 147] on div "Permit Type" at bounding box center [267, 139] width 83 height 24
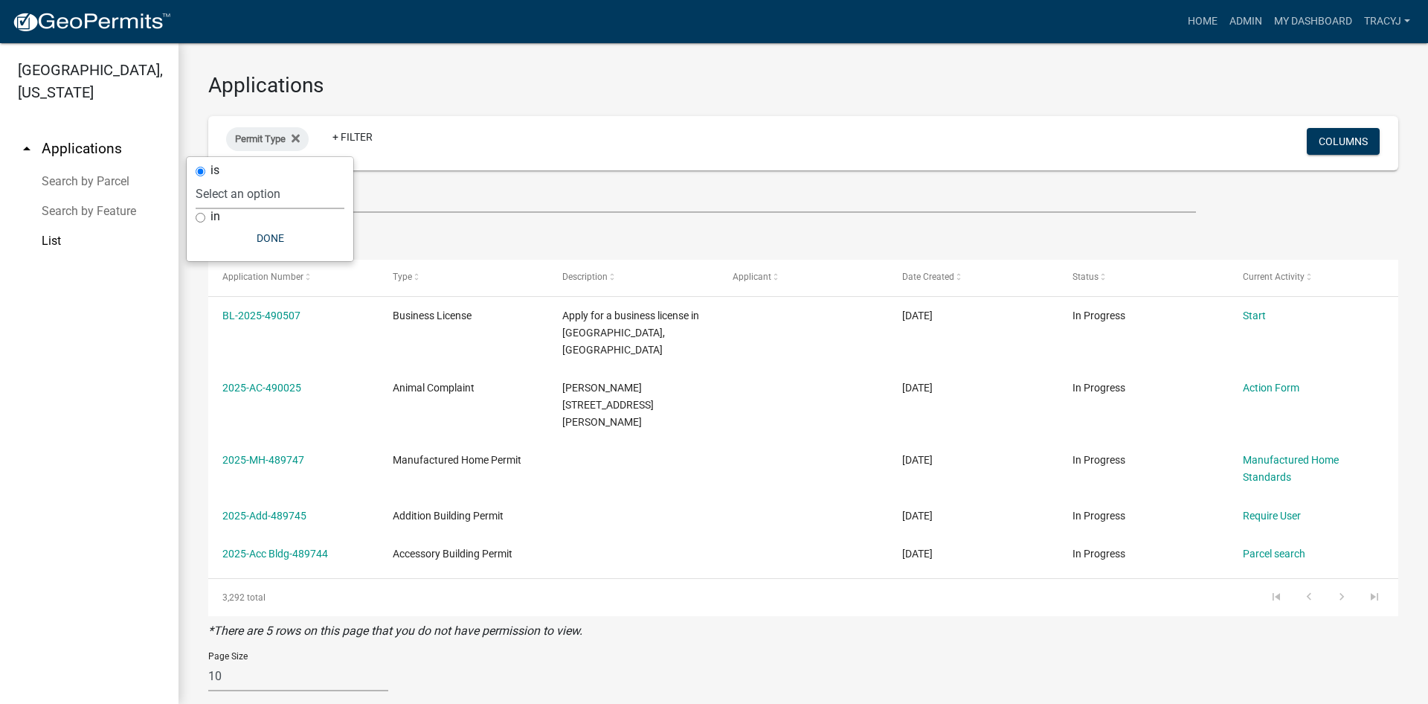
click at [196, 179] on select "Select an option" at bounding box center [270, 194] width 149 height 30
click at [260, 240] on button "Done" at bounding box center [270, 238] width 149 height 27
click at [236, 135] on span "Permit Type" at bounding box center [260, 138] width 51 height 11
click at [196, 179] on select "Select an option" at bounding box center [270, 194] width 149 height 30
click at [295, 135] on fa-icon at bounding box center [293, 139] width 14 height 24
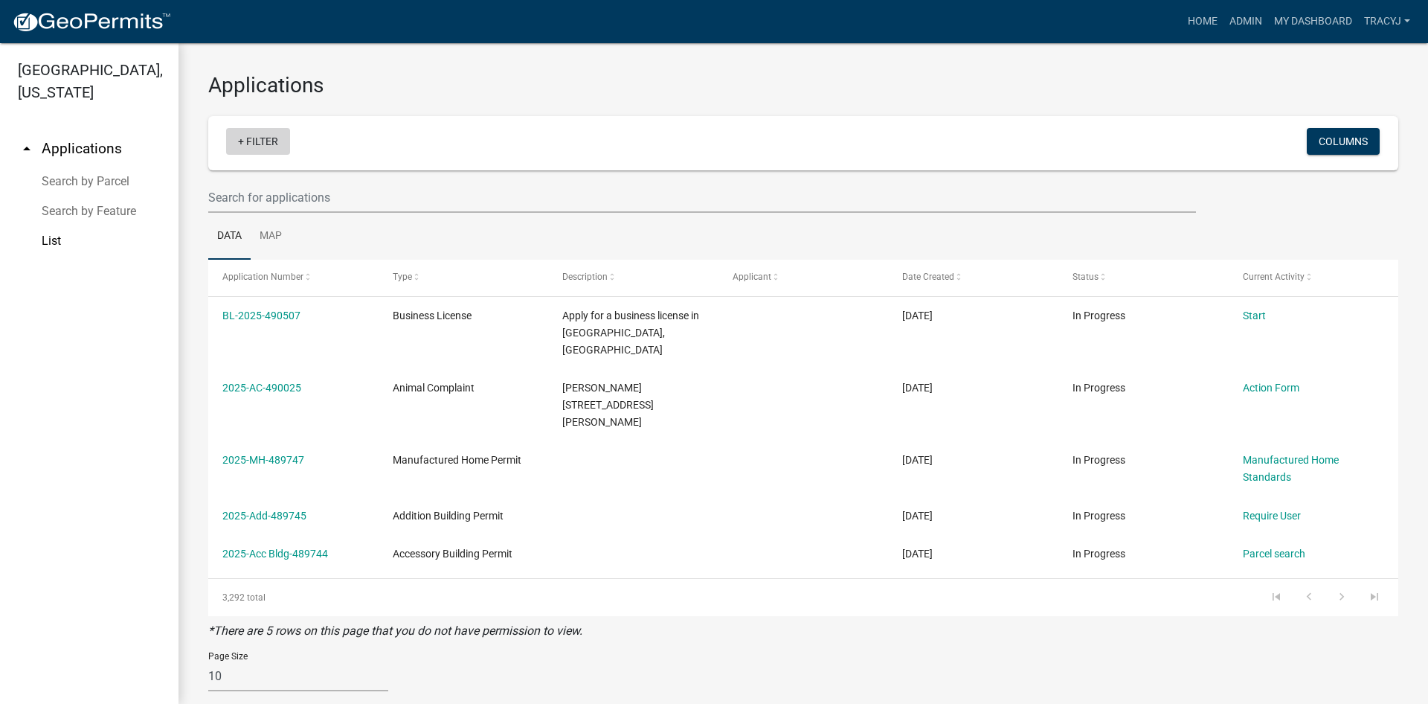
click at [272, 137] on link "+ Filter" at bounding box center [258, 141] width 64 height 27
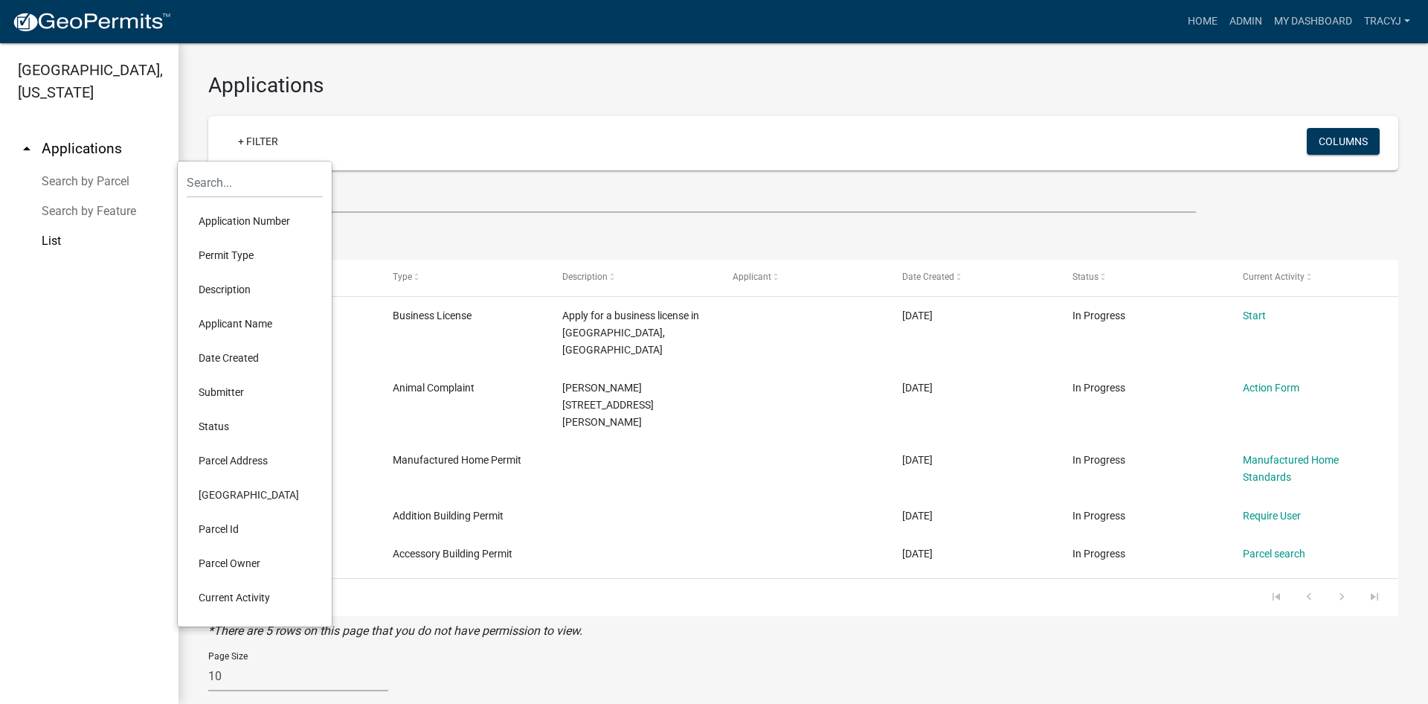
click at [222, 258] on li "Permit Type" at bounding box center [255, 255] width 136 height 34
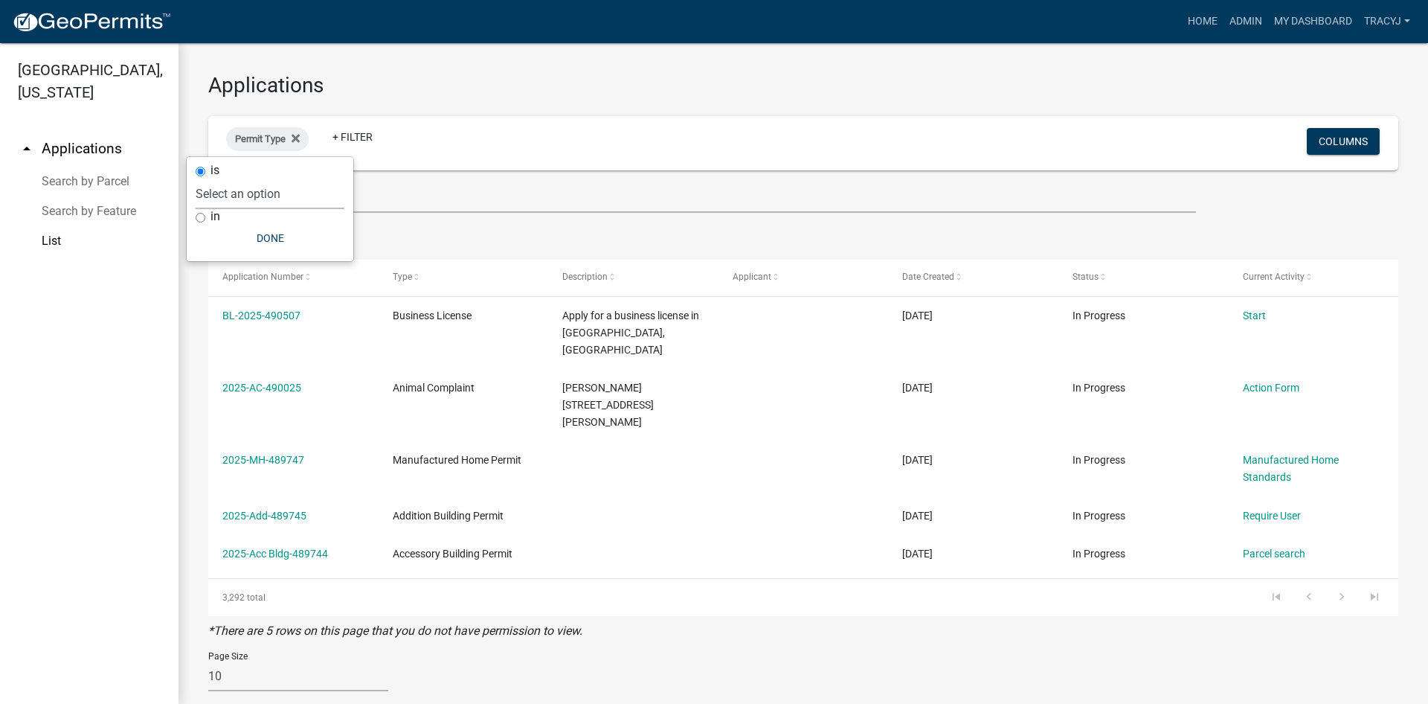
click at [196, 179] on select "Select an option" at bounding box center [270, 194] width 149 height 30
click at [295, 138] on fa-icon at bounding box center [293, 139] width 14 height 24
click at [257, 140] on link "+ Filter" at bounding box center [258, 141] width 64 height 27
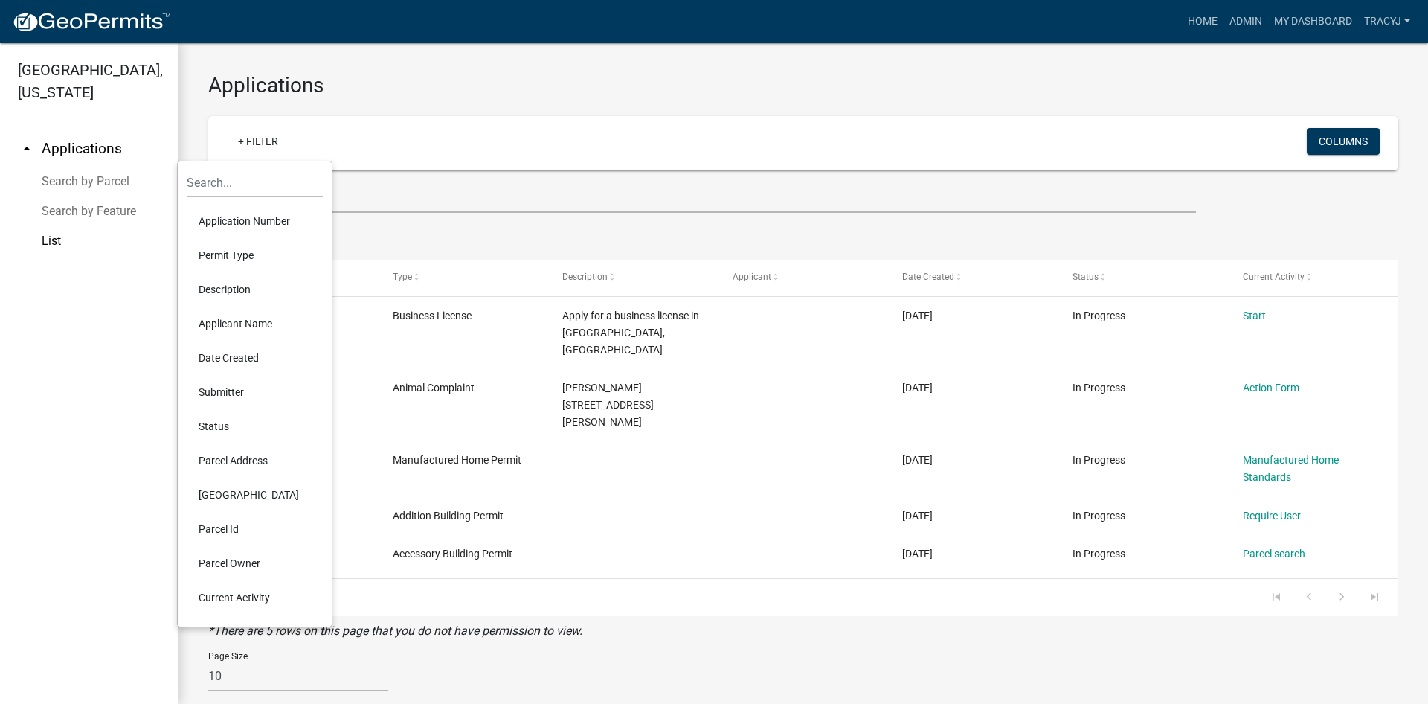
click at [231, 426] on li "Status" at bounding box center [255, 426] width 136 height 34
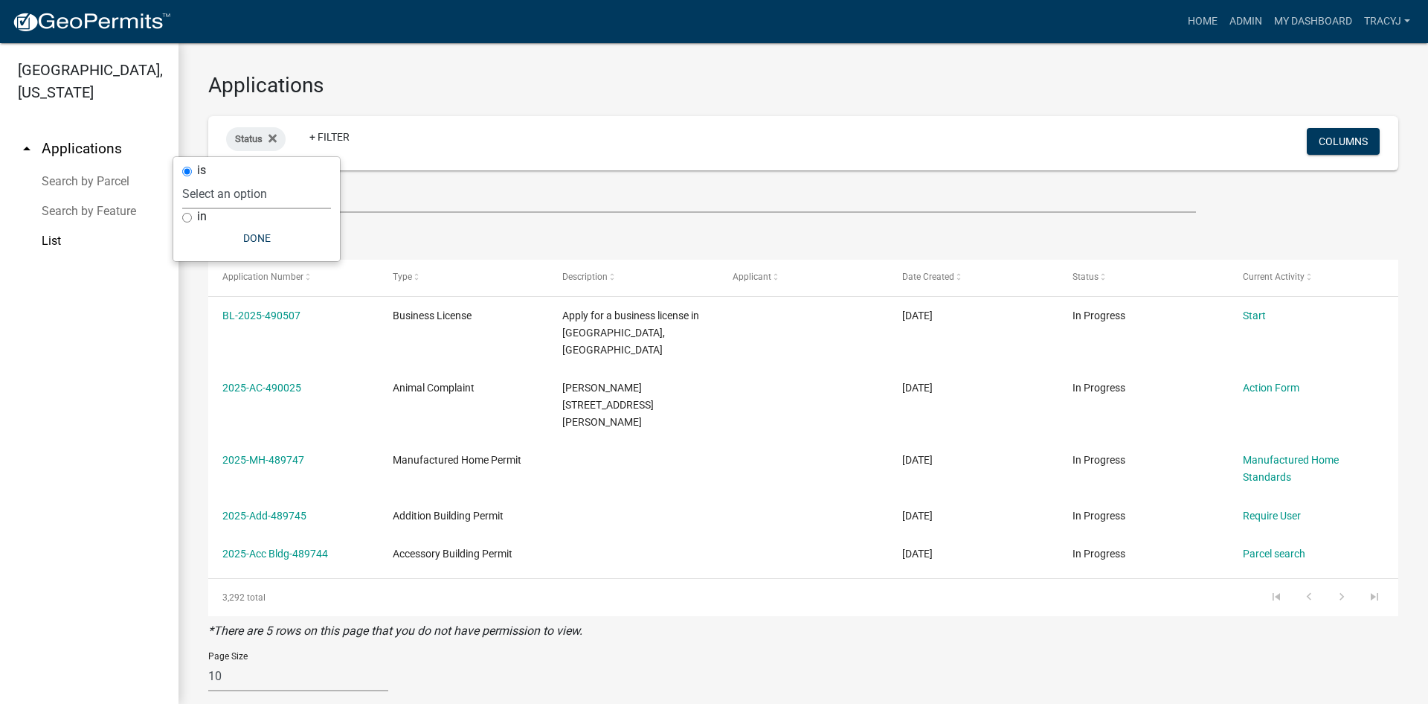
click at [182, 179] on select "Select an option Not Started In Progress Completed Expired Locked Withdrawn Voi…" at bounding box center [256, 194] width 149 height 30
select select "2"
click option "Completed" at bounding box center [0, 0] width 0 height 0
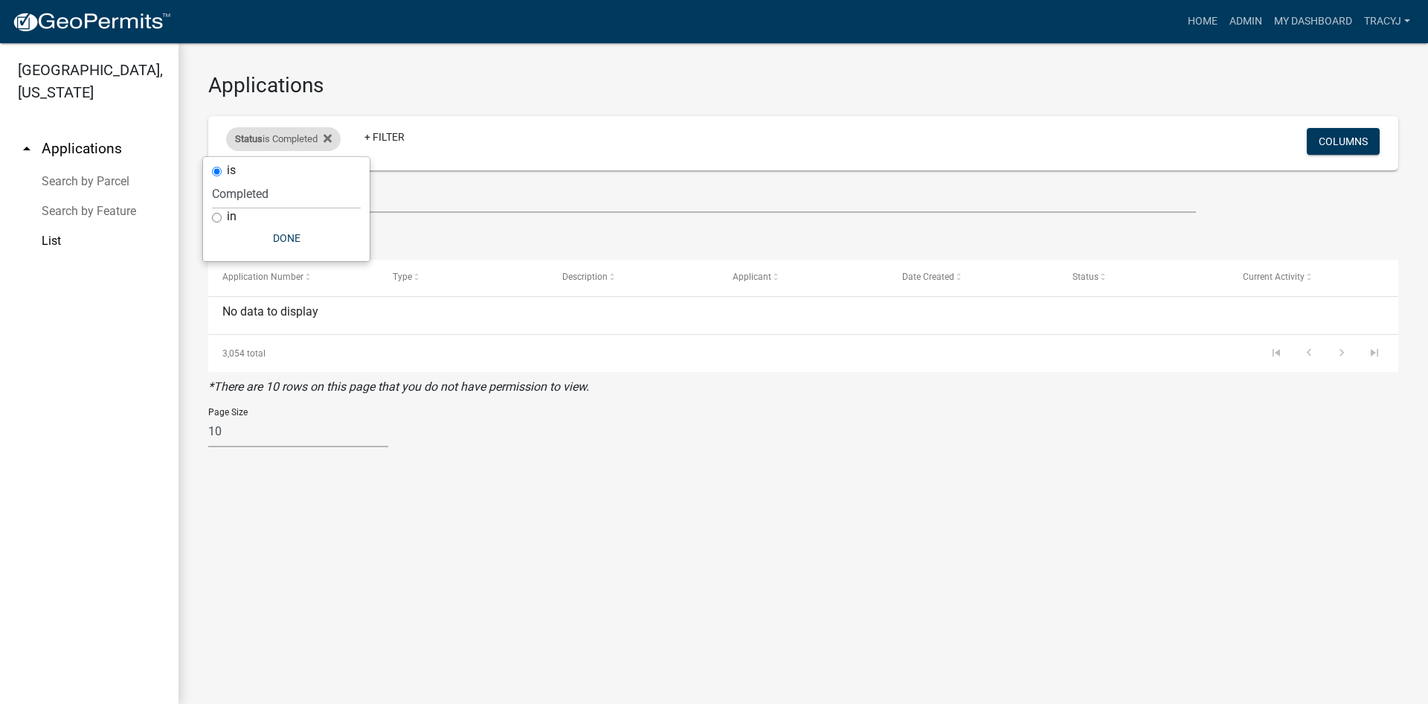
click at [338, 137] on div "Status is Completed" at bounding box center [283, 139] width 115 height 24
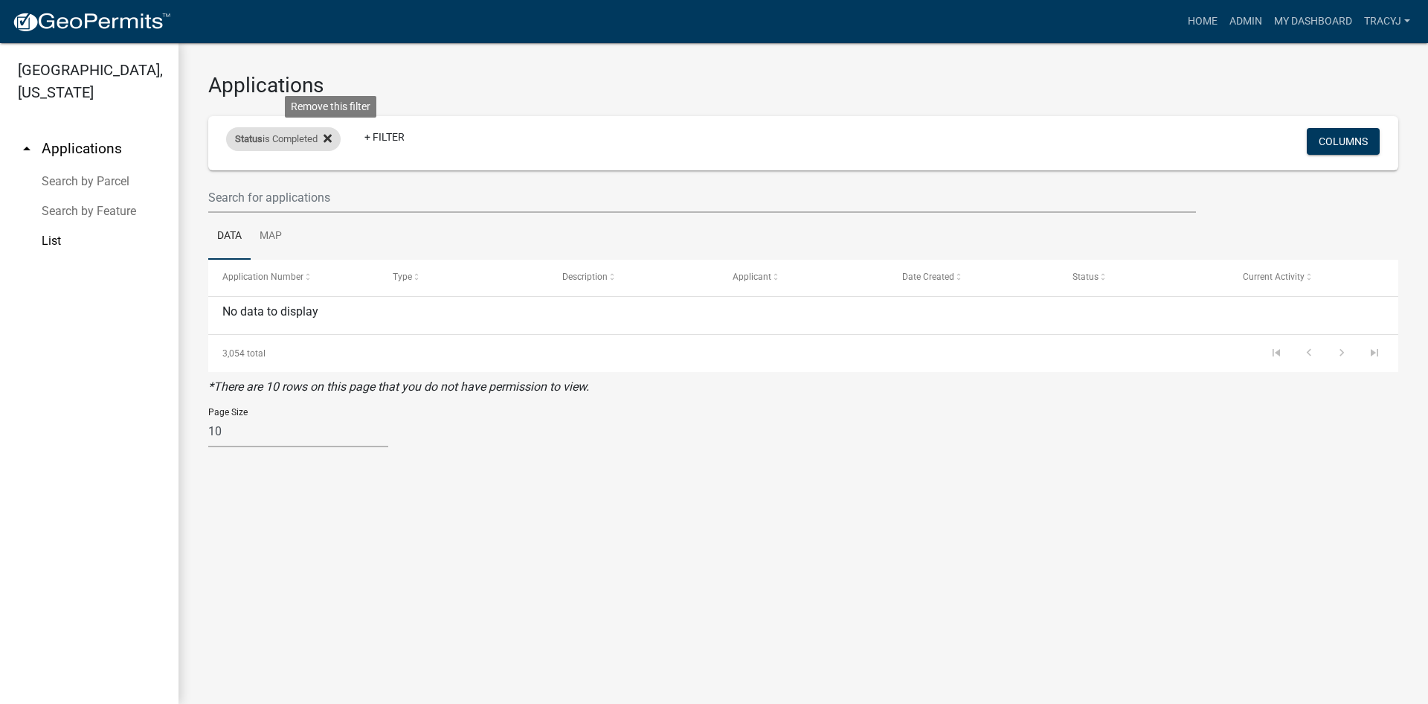
click at [332, 136] on icon at bounding box center [328, 138] width 8 height 12
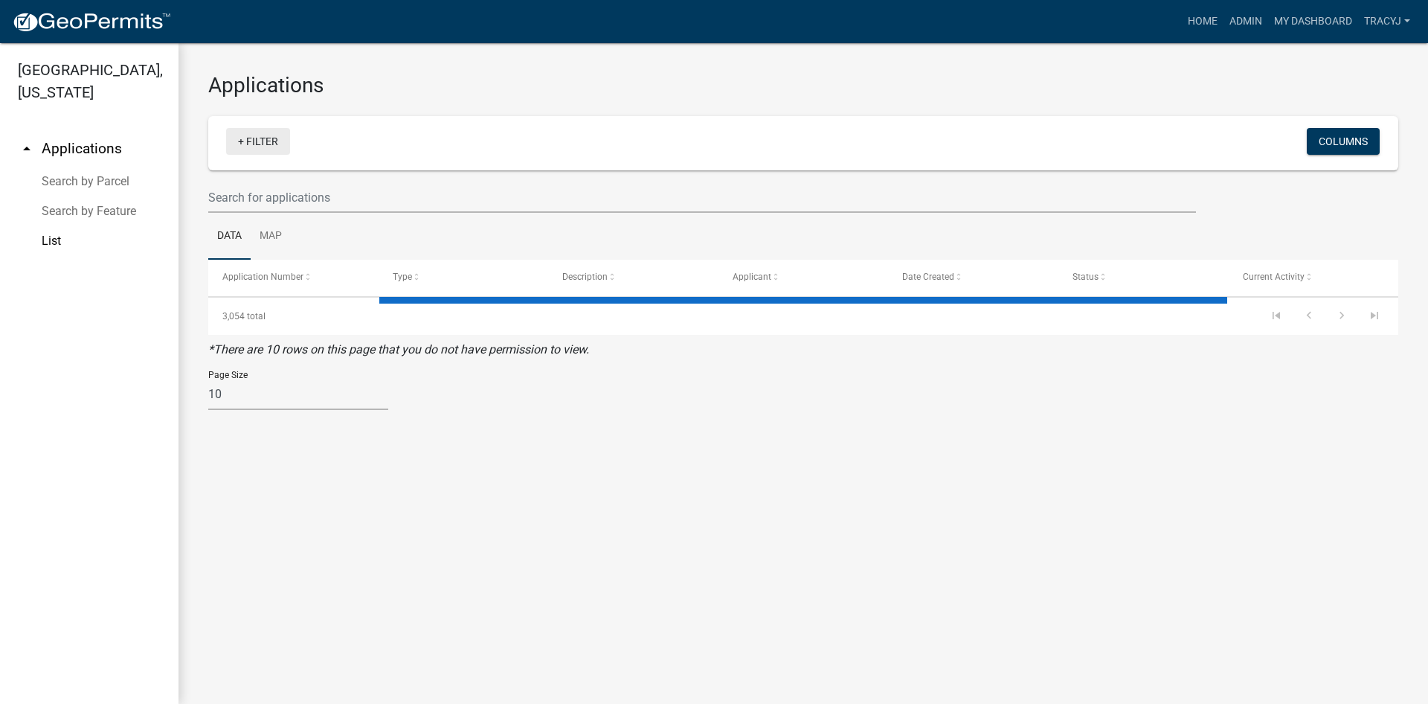
click at [265, 143] on link "+ Filter" at bounding box center [258, 141] width 64 height 27
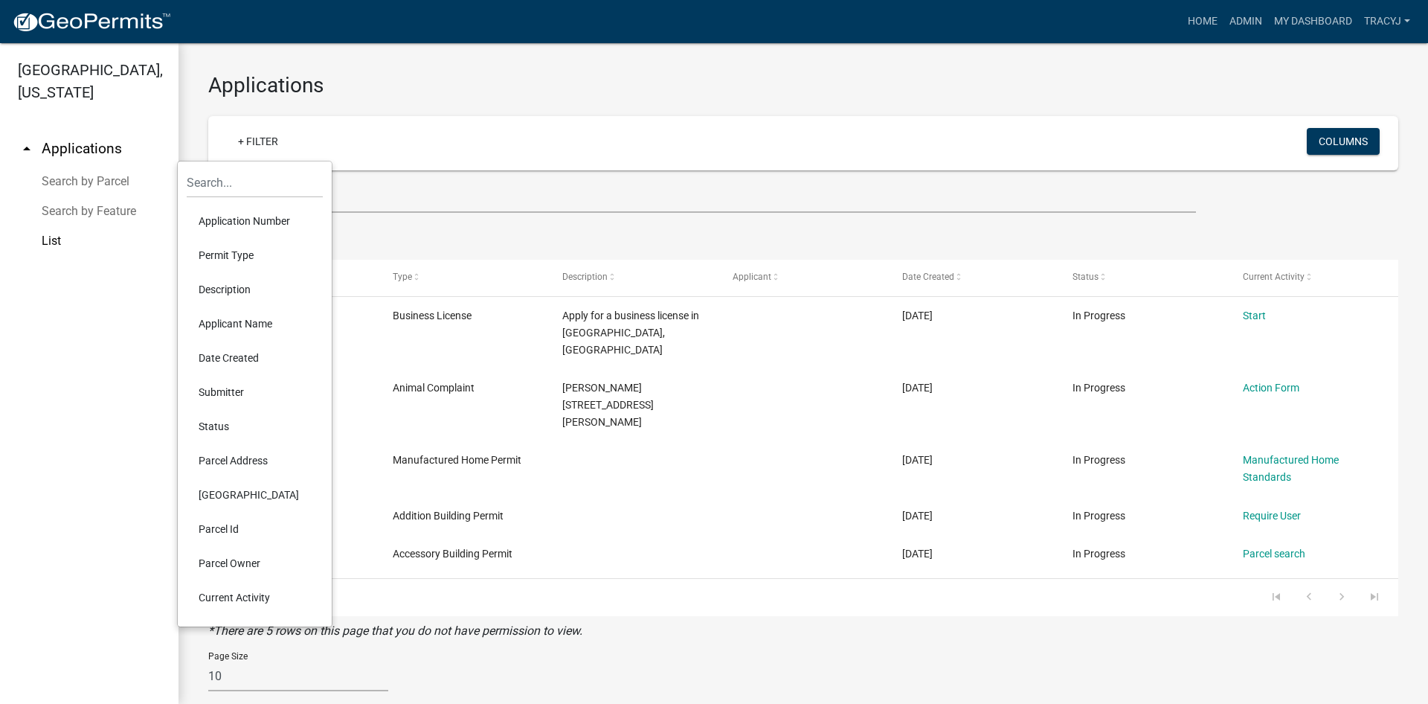
click at [232, 600] on li "Current Activity" at bounding box center [255, 597] width 136 height 34
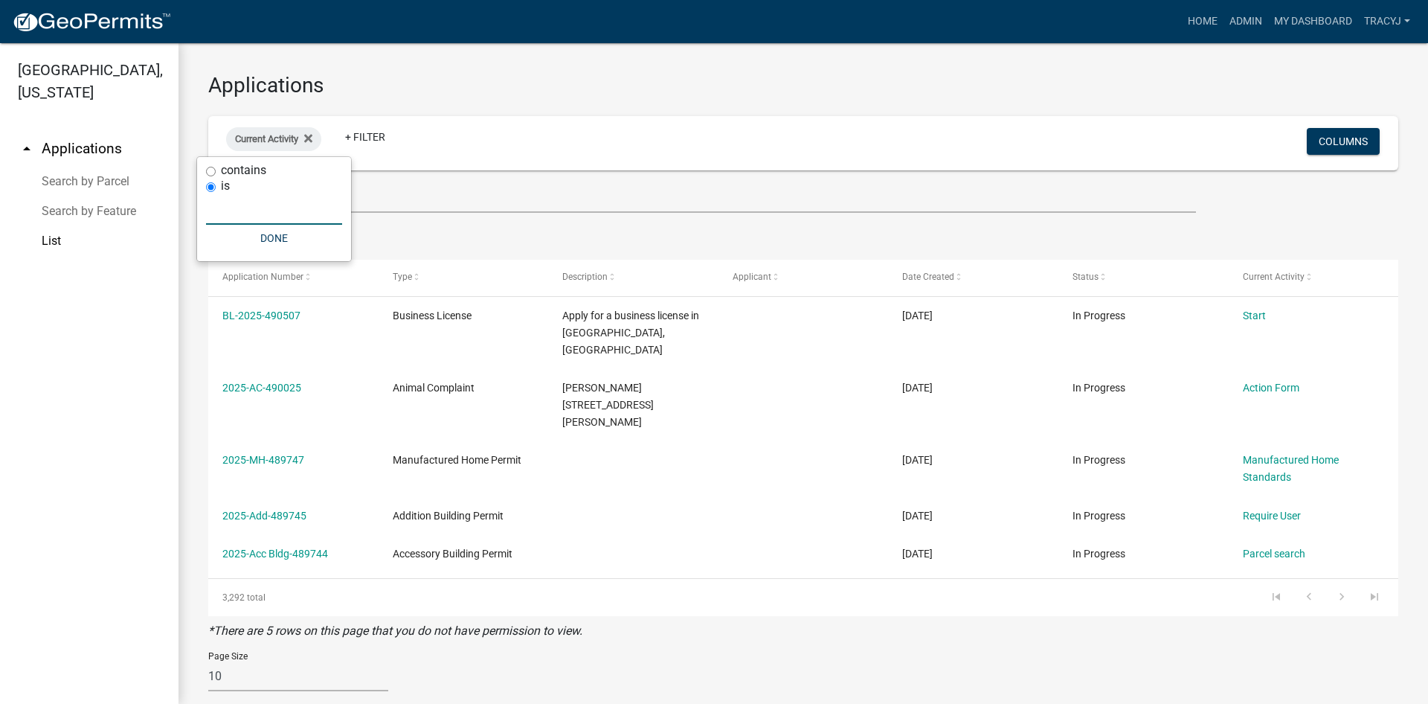
click at [254, 210] on input "text" at bounding box center [274, 209] width 136 height 30
click at [312, 139] on icon at bounding box center [308, 138] width 8 height 8
click at [269, 139] on link "+ Filter" at bounding box center [258, 141] width 64 height 27
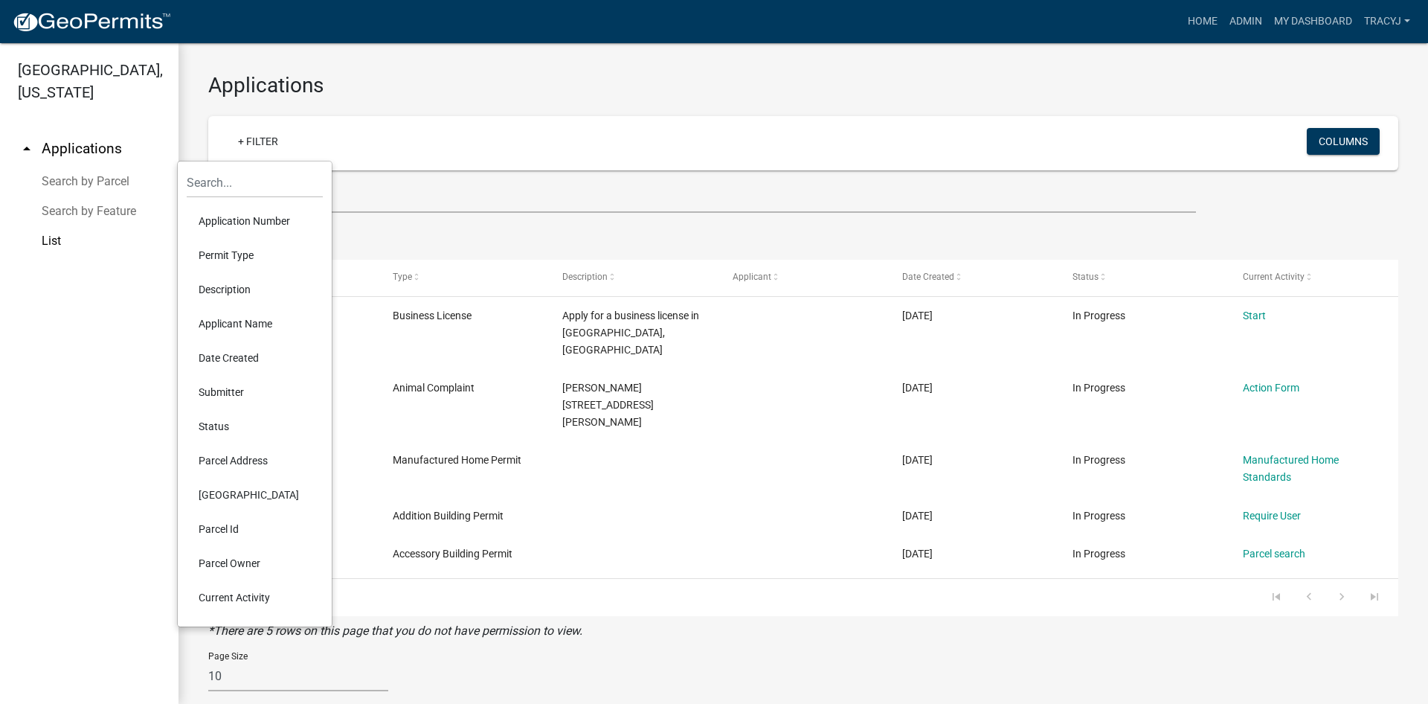
click at [230, 289] on li "Description" at bounding box center [255, 289] width 136 height 34
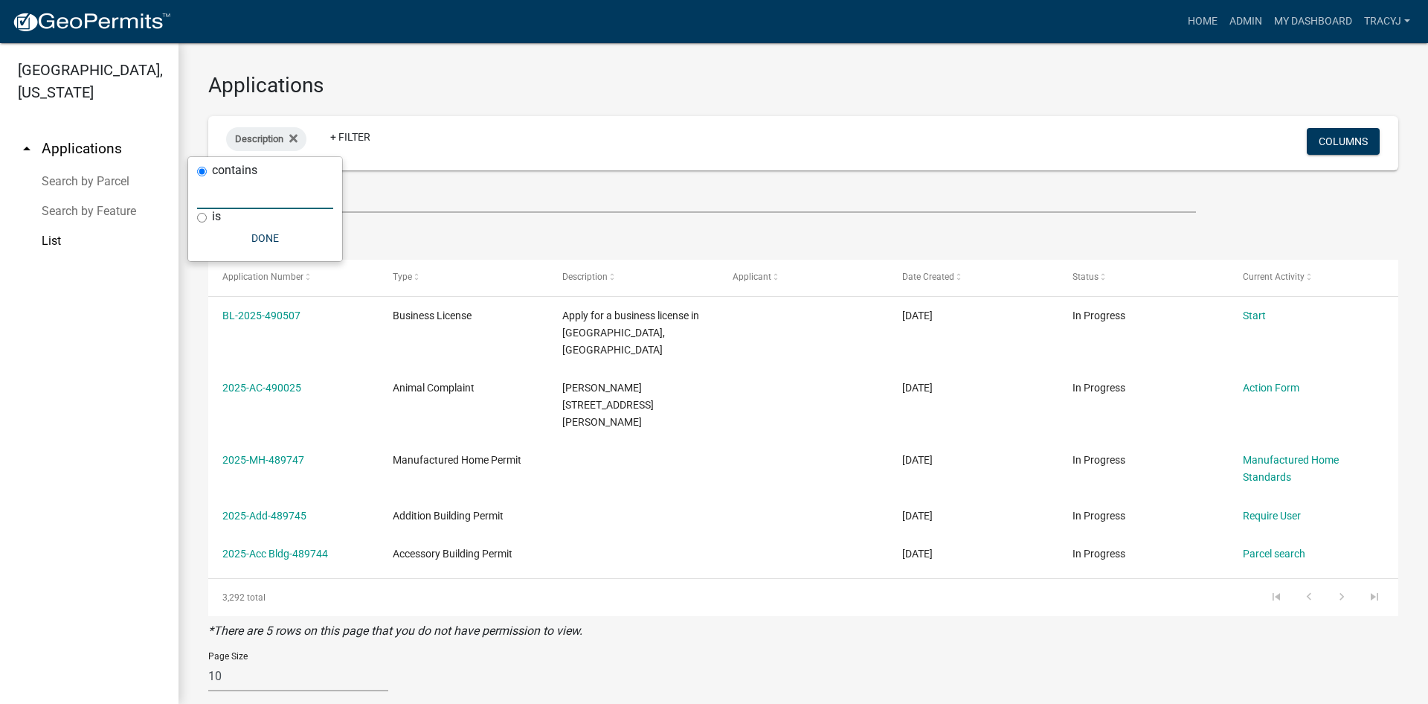
click at [243, 193] on input "text" at bounding box center [265, 194] width 136 height 30
click at [295, 135] on icon at bounding box center [293, 138] width 8 height 8
click at [243, 137] on link "+ Filter" at bounding box center [258, 141] width 64 height 27
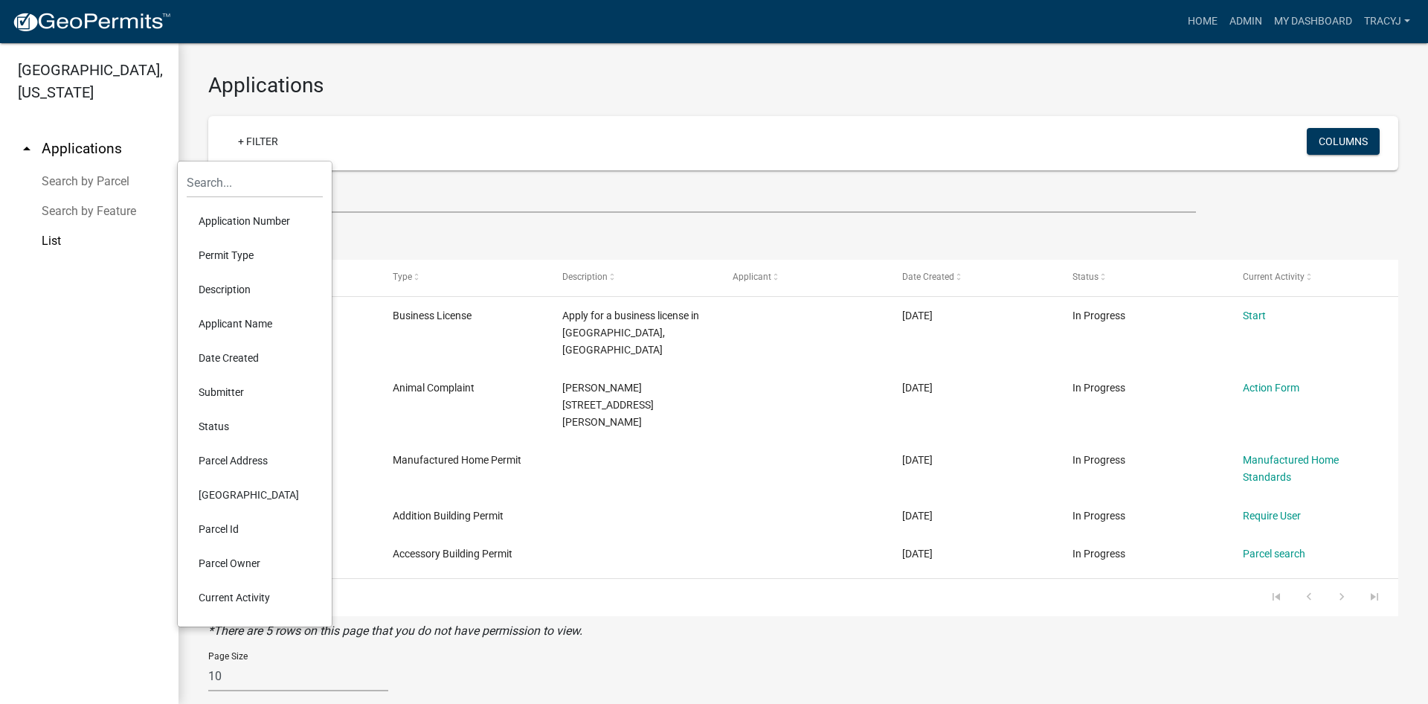
click at [211, 415] on li "Status" at bounding box center [255, 426] width 136 height 34
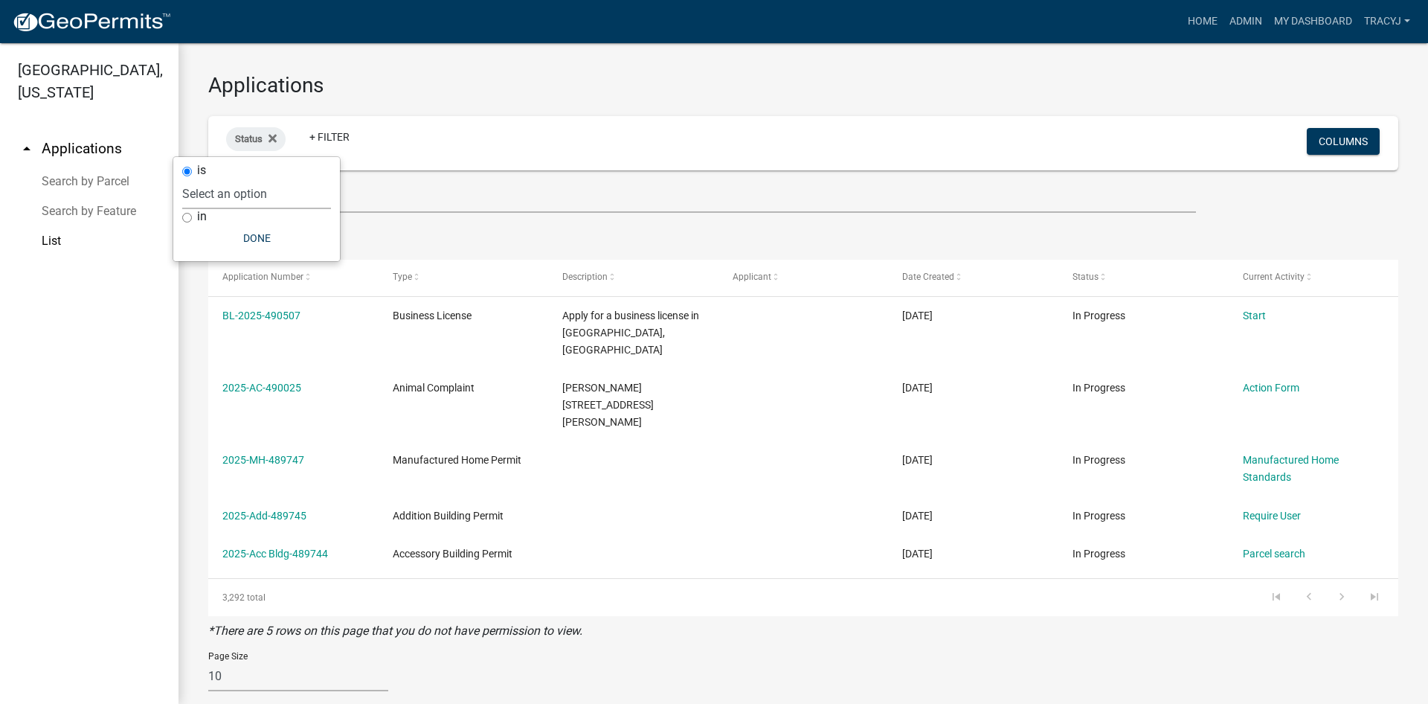
click at [182, 179] on select "Select an option Not Started In Progress Completed Expired Locked Withdrawn Voi…" at bounding box center [256, 194] width 149 height 30
click at [274, 132] on fa-icon at bounding box center [270, 139] width 14 height 24
click at [40, 232] on link "List" at bounding box center [89, 241] width 179 height 30
click at [46, 240] on link "List" at bounding box center [89, 241] width 179 height 30
click at [64, 183] on link "Search by Parcel" at bounding box center [89, 182] width 179 height 30
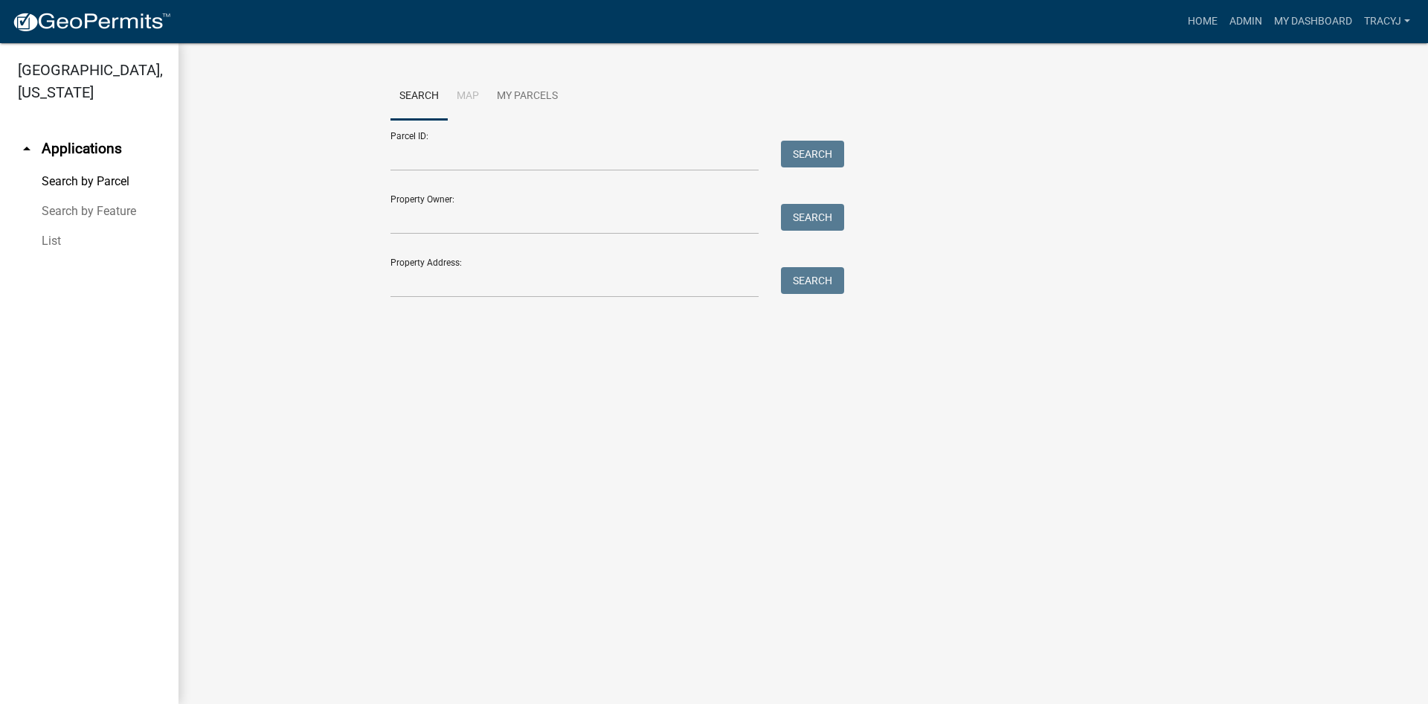
click at [59, 143] on link "arrow_drop_up Applications" at bounding box center [89, 149] width 179 height 36
click at [35, 144] on icon "arrow_drop_up" at bounding box center [27, 149] width 18 height 18
click at [49, 233] on link "List" at bounding box center [89, 241] width 179 height 30
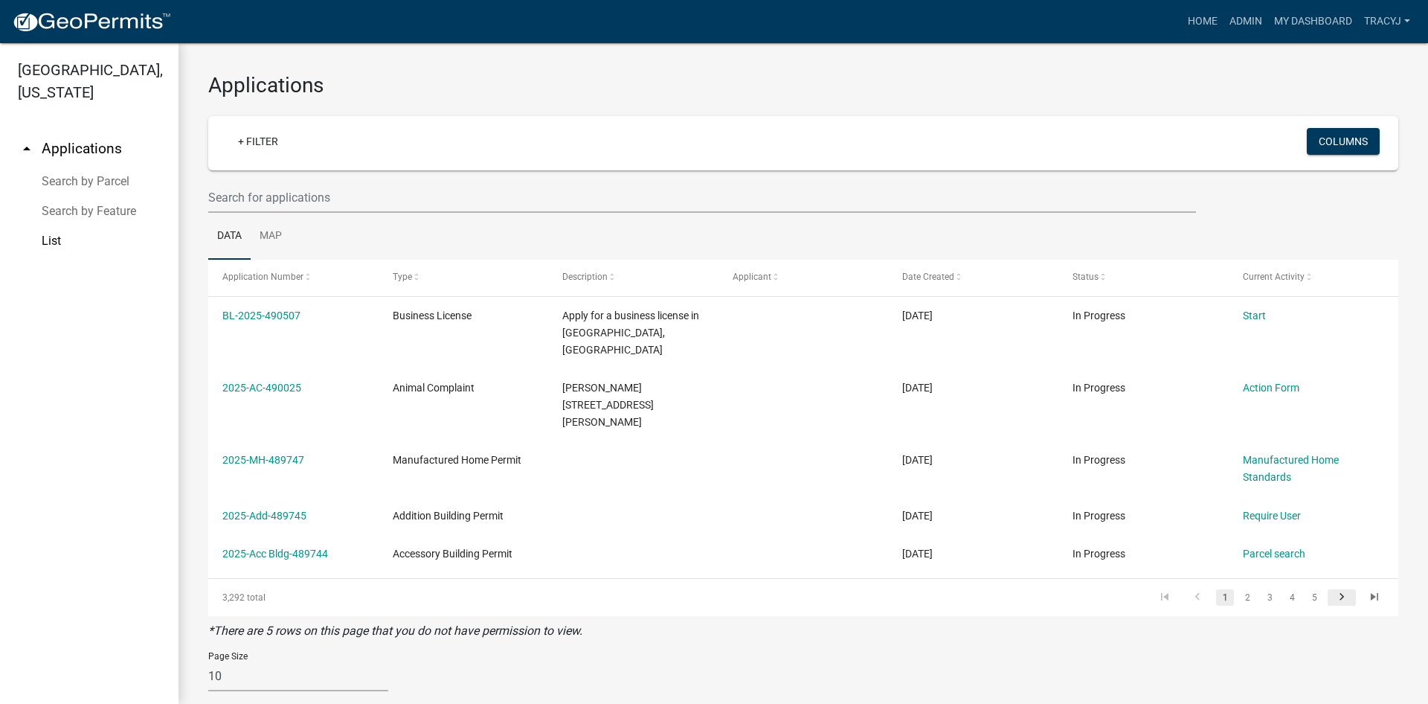
click at [1340, 590] on icon "go to next page" at bounding box center [1341, 599] width 19 height 18
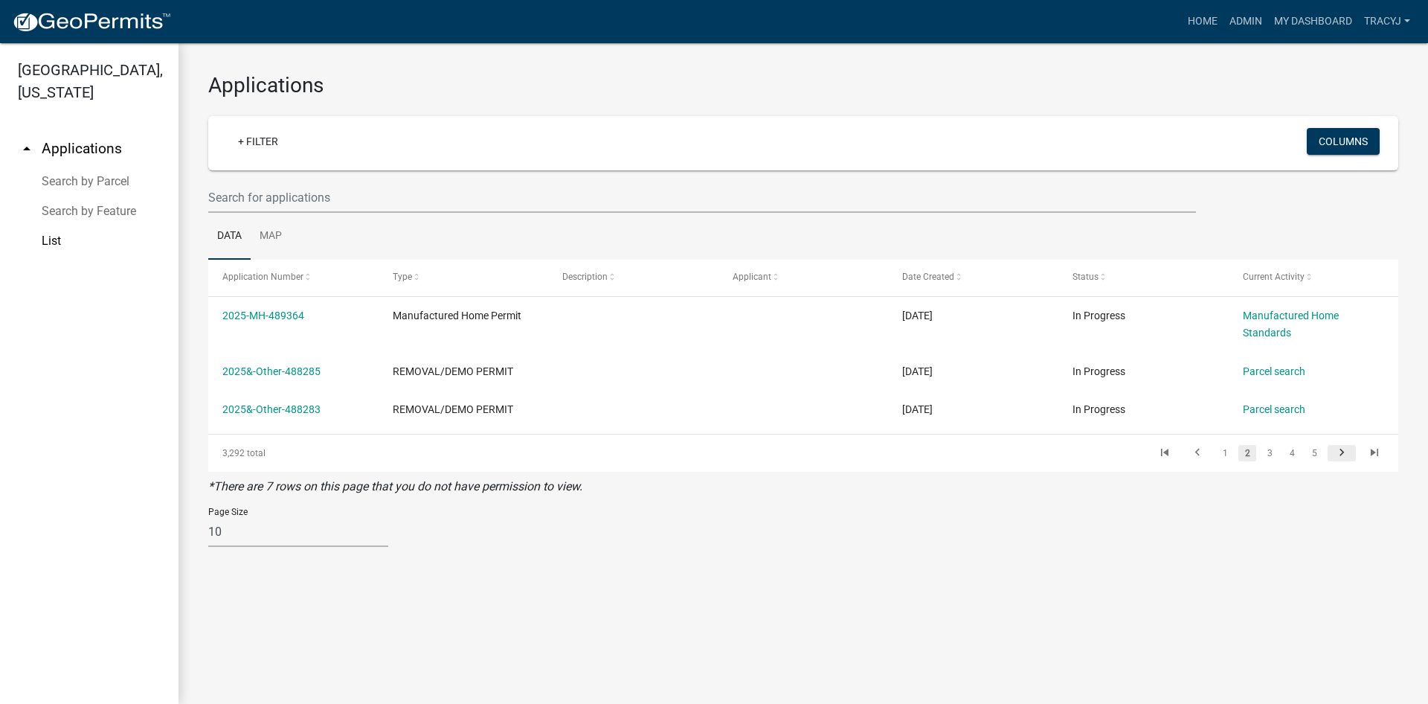
click at [1340, 452] on icon "go to next page" at bounding box center [1341, 455] width 19 height 18
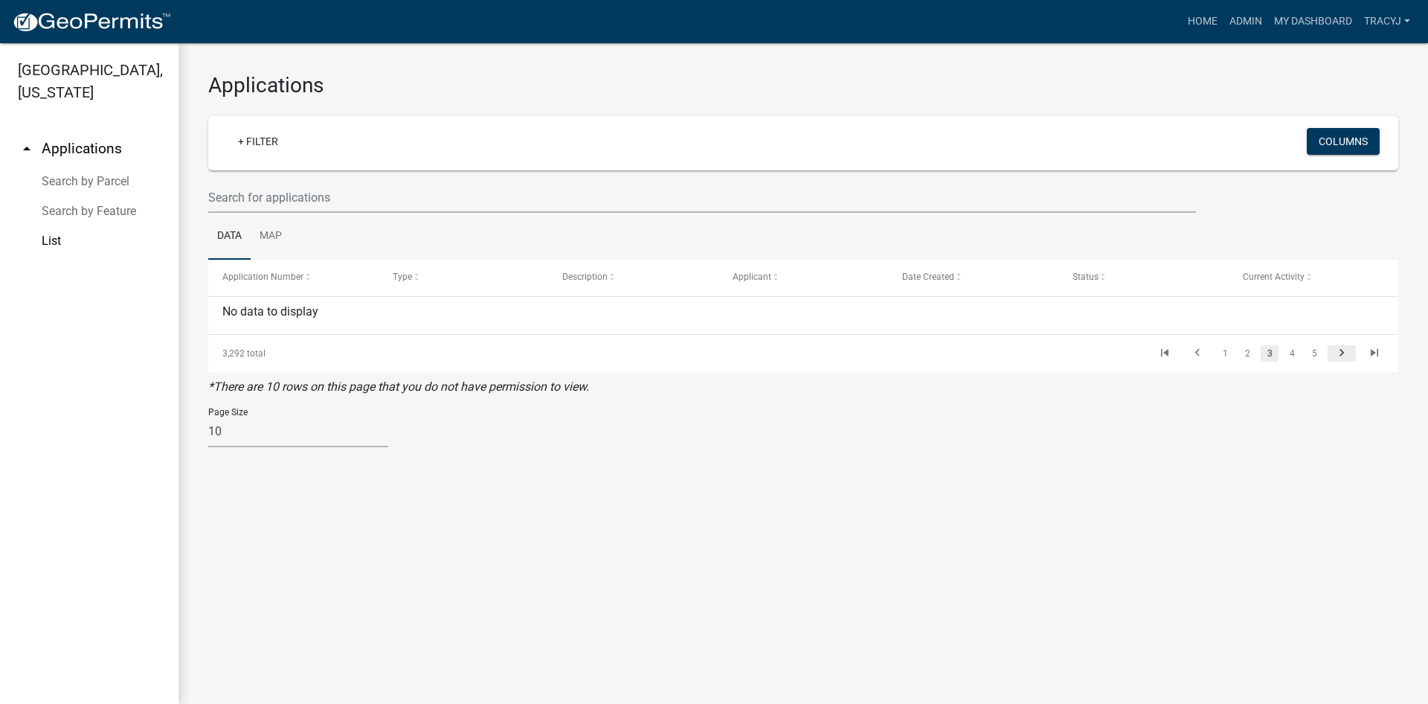
click at [1337, 354] on icon "go to next page" at bounding box center [1341, 355] width 19 height 18
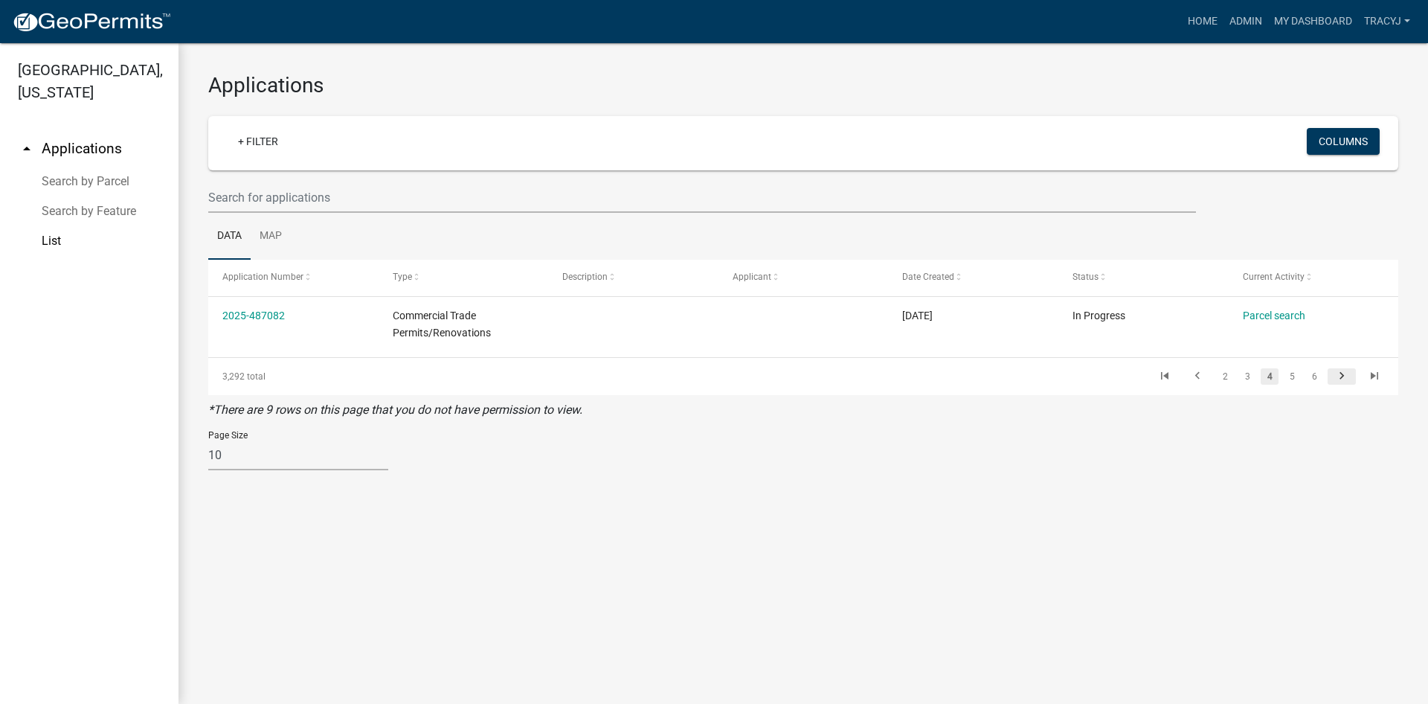
click at [1346, 377] on icon "go to next page" at bounding box center [1341, 378] width 19 height 18
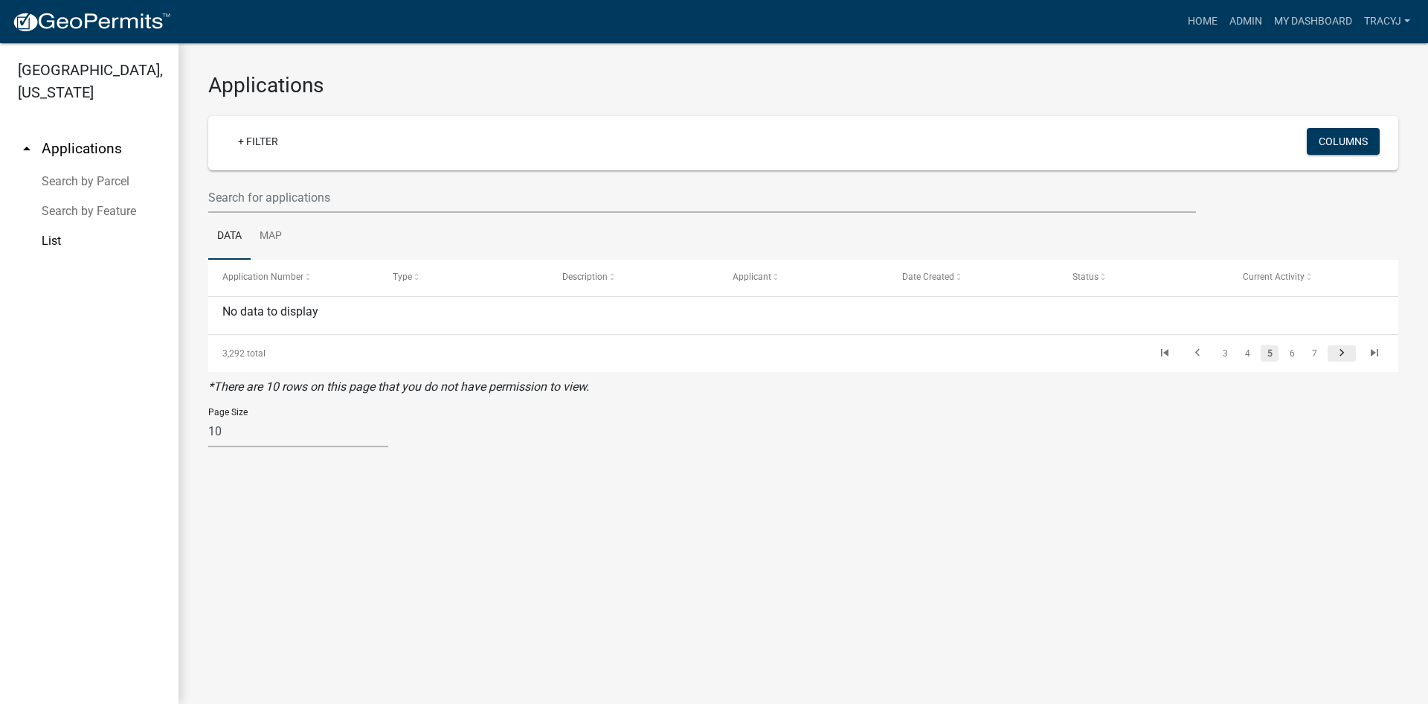
click at [1340, 355] on icon "go to next page" at bounding box center [1341, 355] width 19 height 18
click at [1200, 356] on icon "go to previous page" at bounding box center [1197, 355] width 19 height 18
click at [1194, 350] on icon "go to previous page" at bounding box center [1197, 355] width 19 height 18
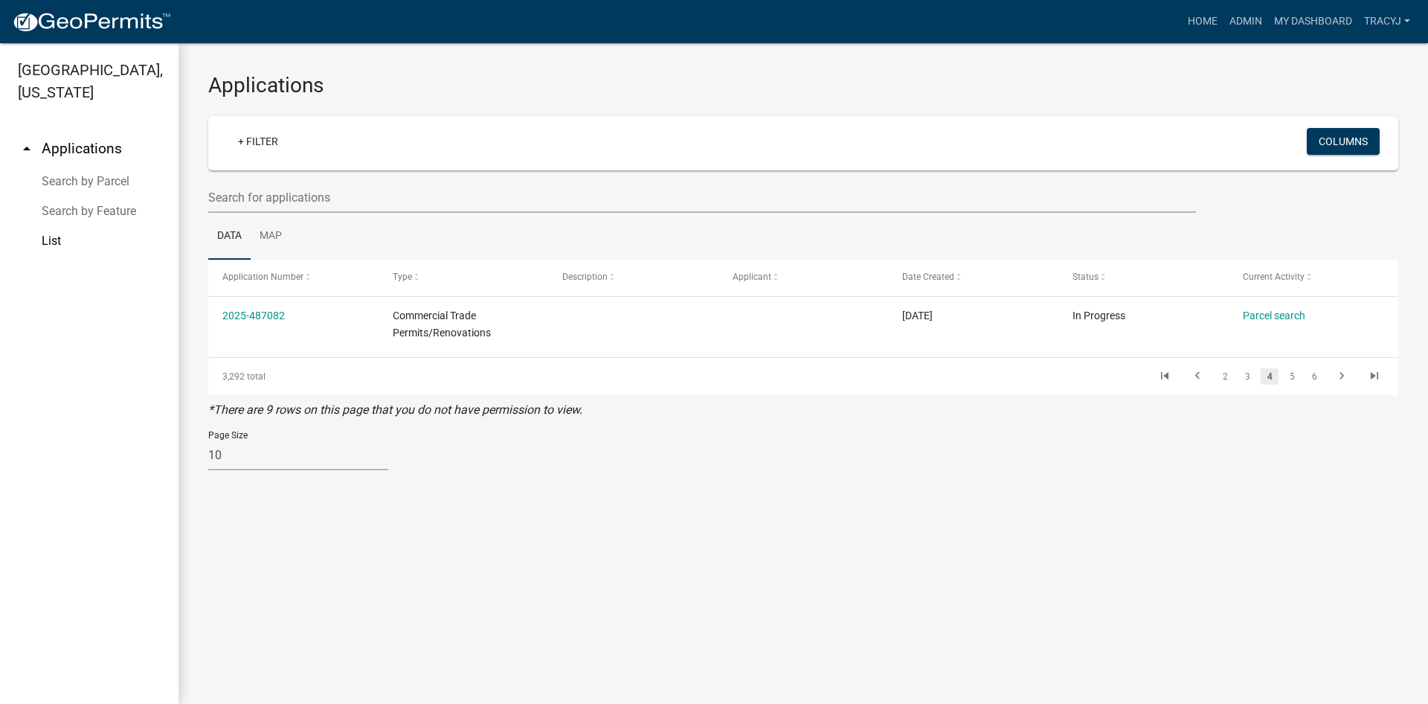
click at [1197, 364] on li at bounding box center [1197, 376] width 33 height 25
click at [1196, 372] on icon "go to previous page" at bounding box center [1197, 378] width 19 height 18
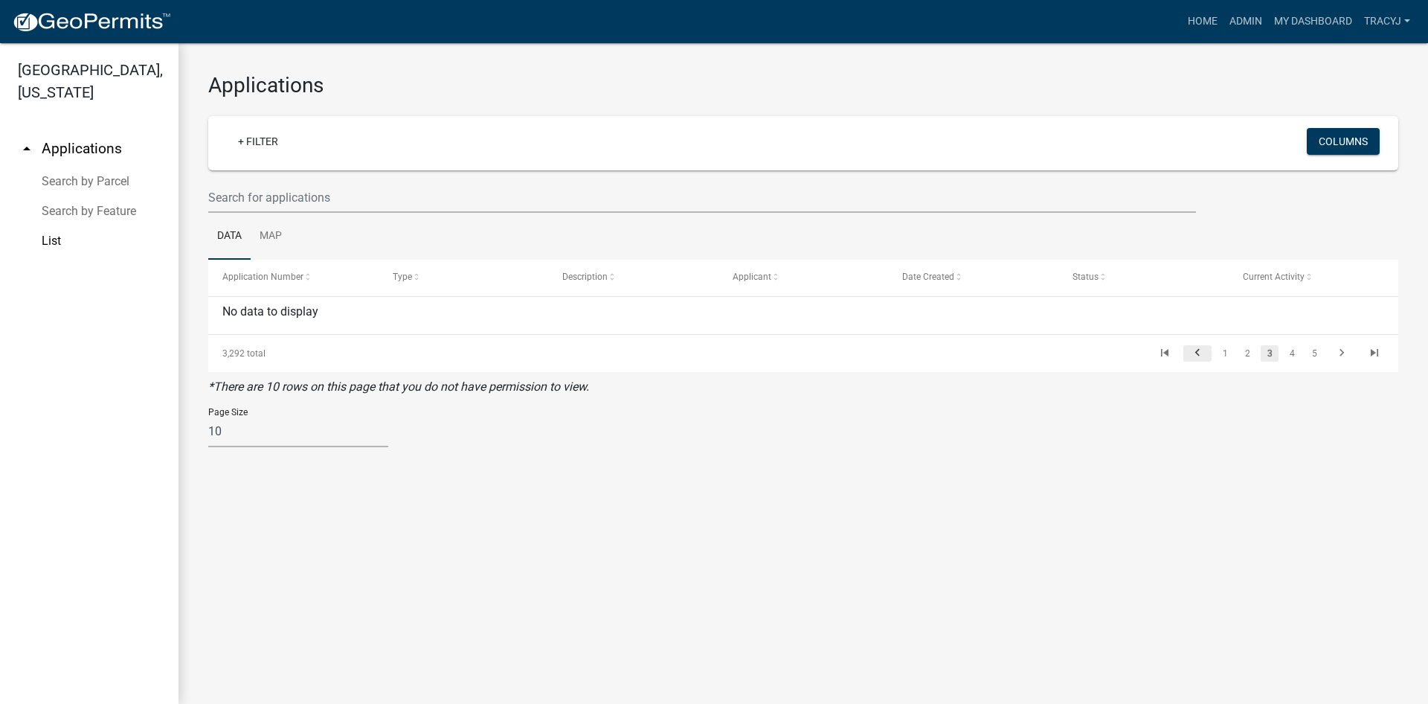
click at [1196, 356] on icon "go to previous page" at bounding box center [1197, 355] width 19 height 18
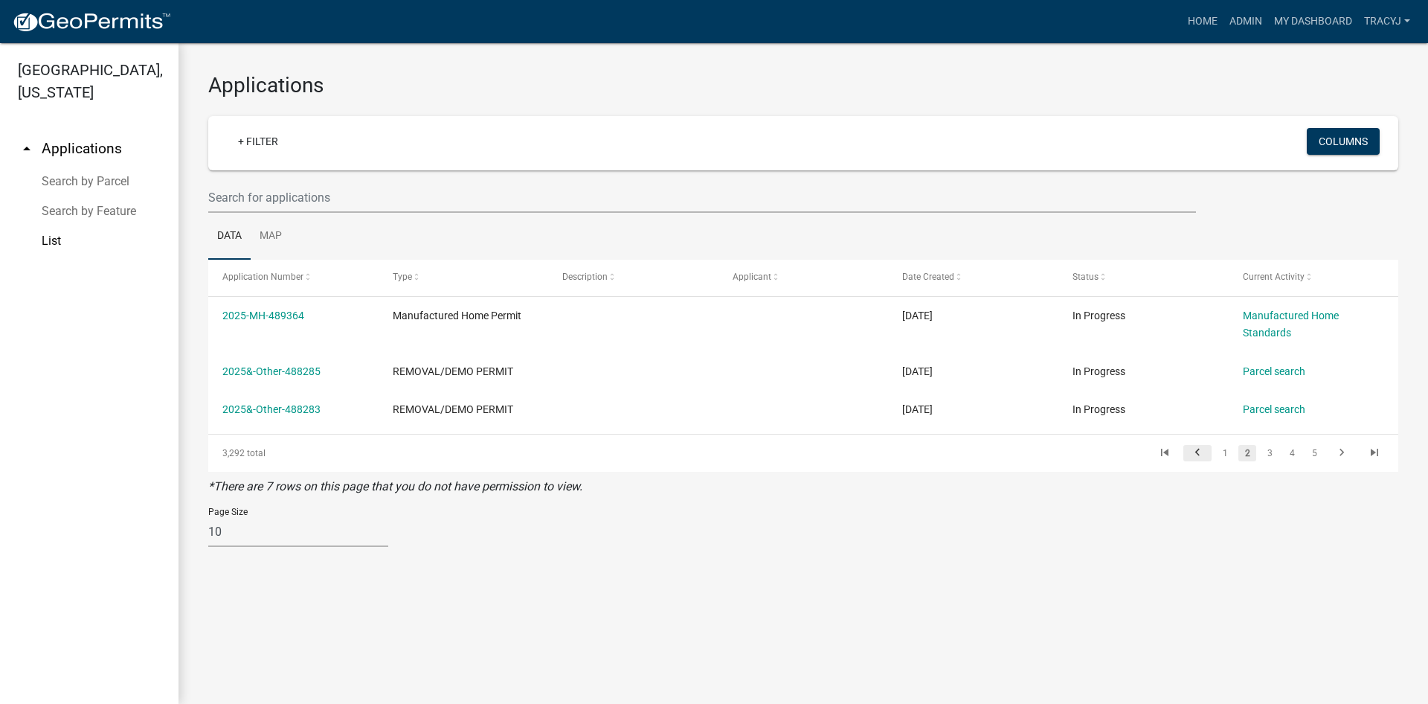
click at [1189, 449] on icon "go to previous page" at bounding box center [1197, 455] width 19 height 18
